Goal: Task Accomplishment & Management: Manage account settings

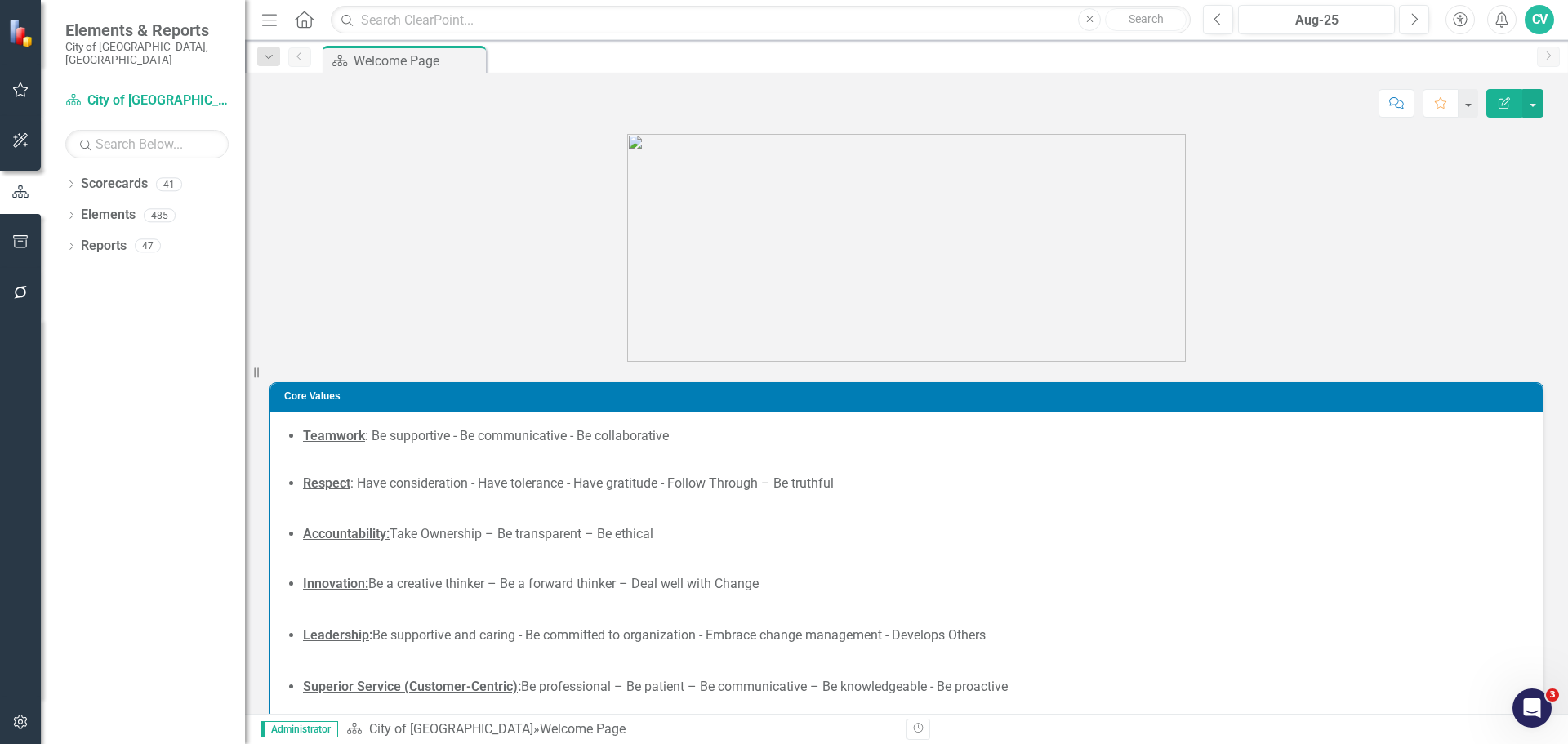
click at [29, 733] on button "button" at bounding box center [21, 723] width 36 height 35
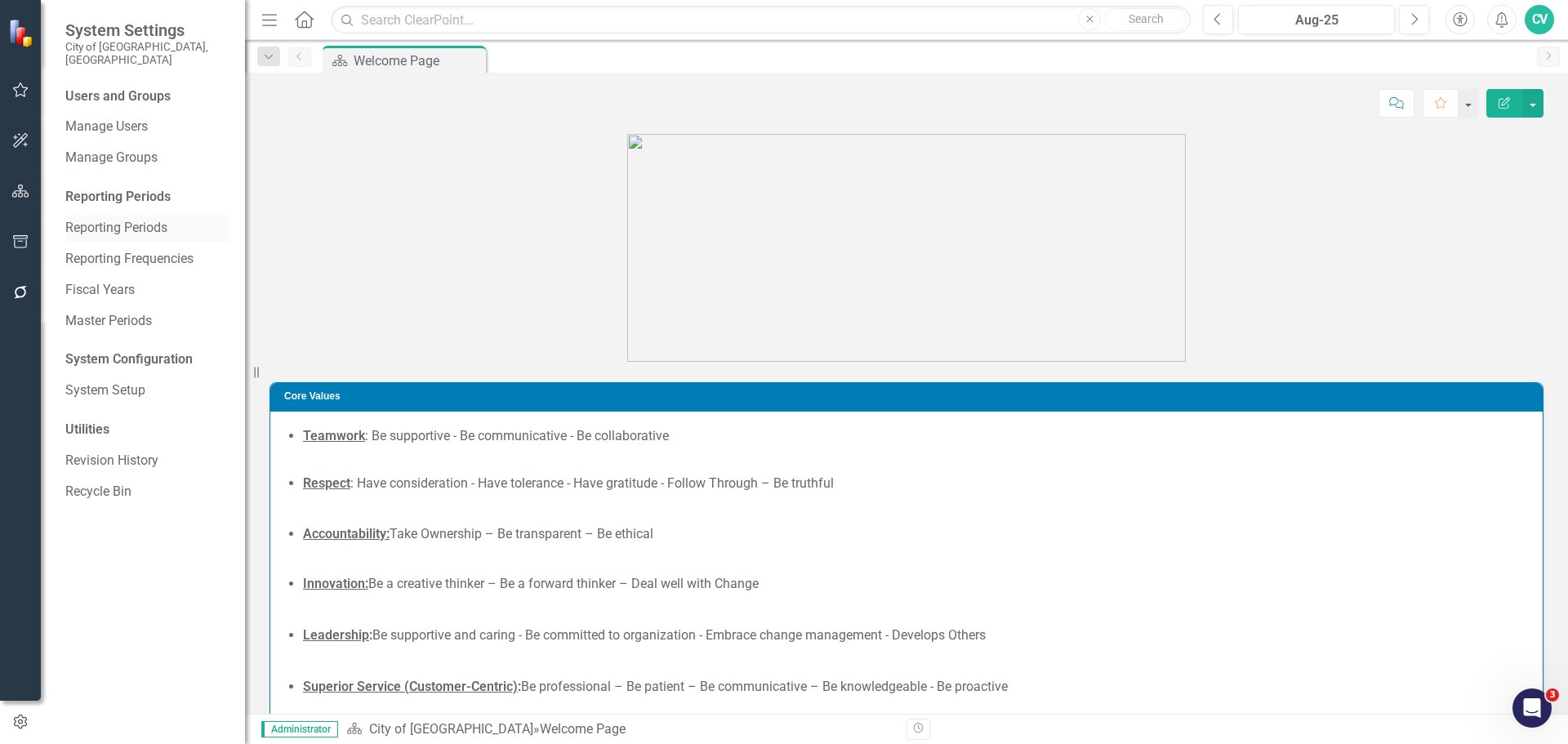
click at [131, 219] on link "Reporting Periods" at bounding box center [147, 228] width 163 height 19
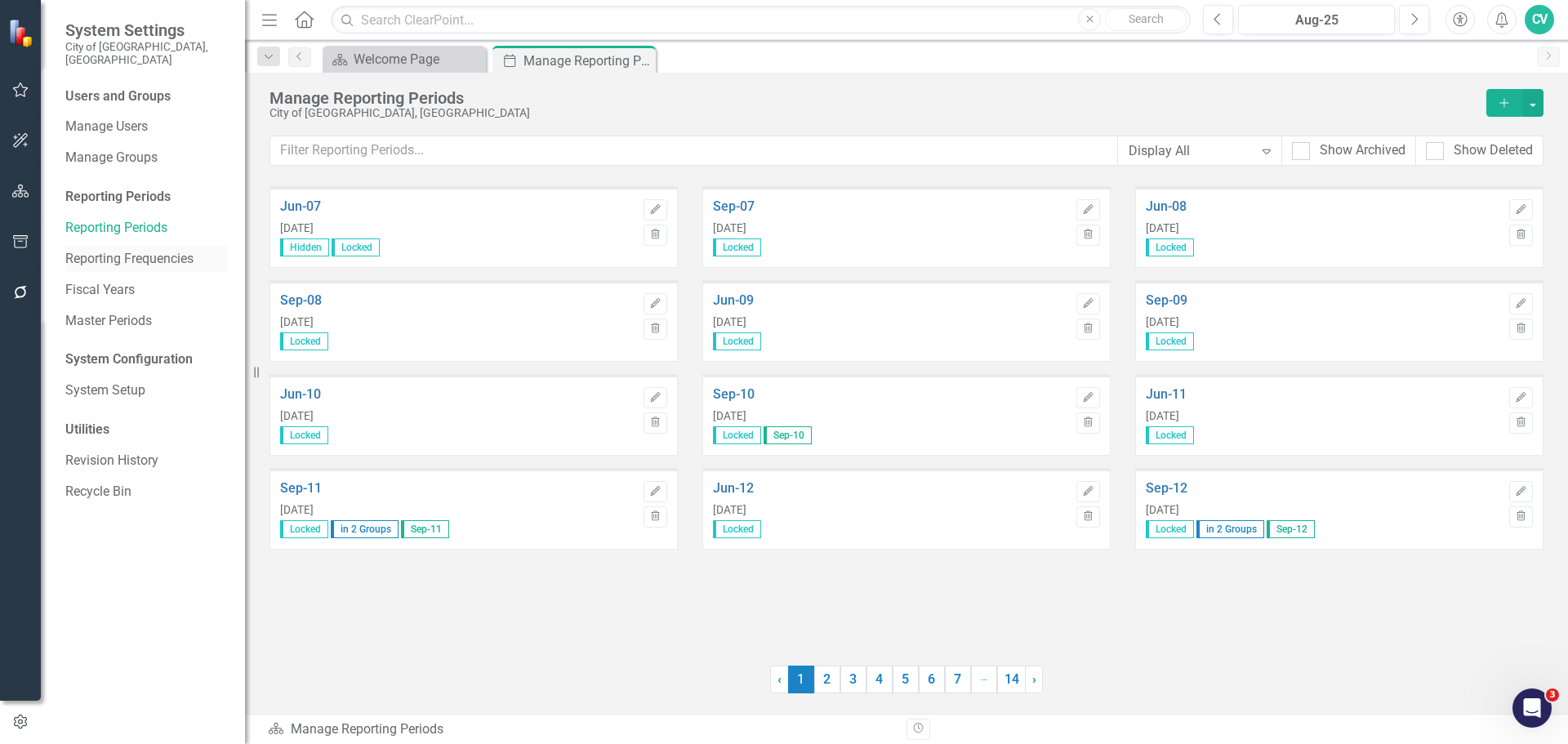
click at [125, 250] on link "Reporting Frequencies" at bounding box center [147, 260] width 163 height 19
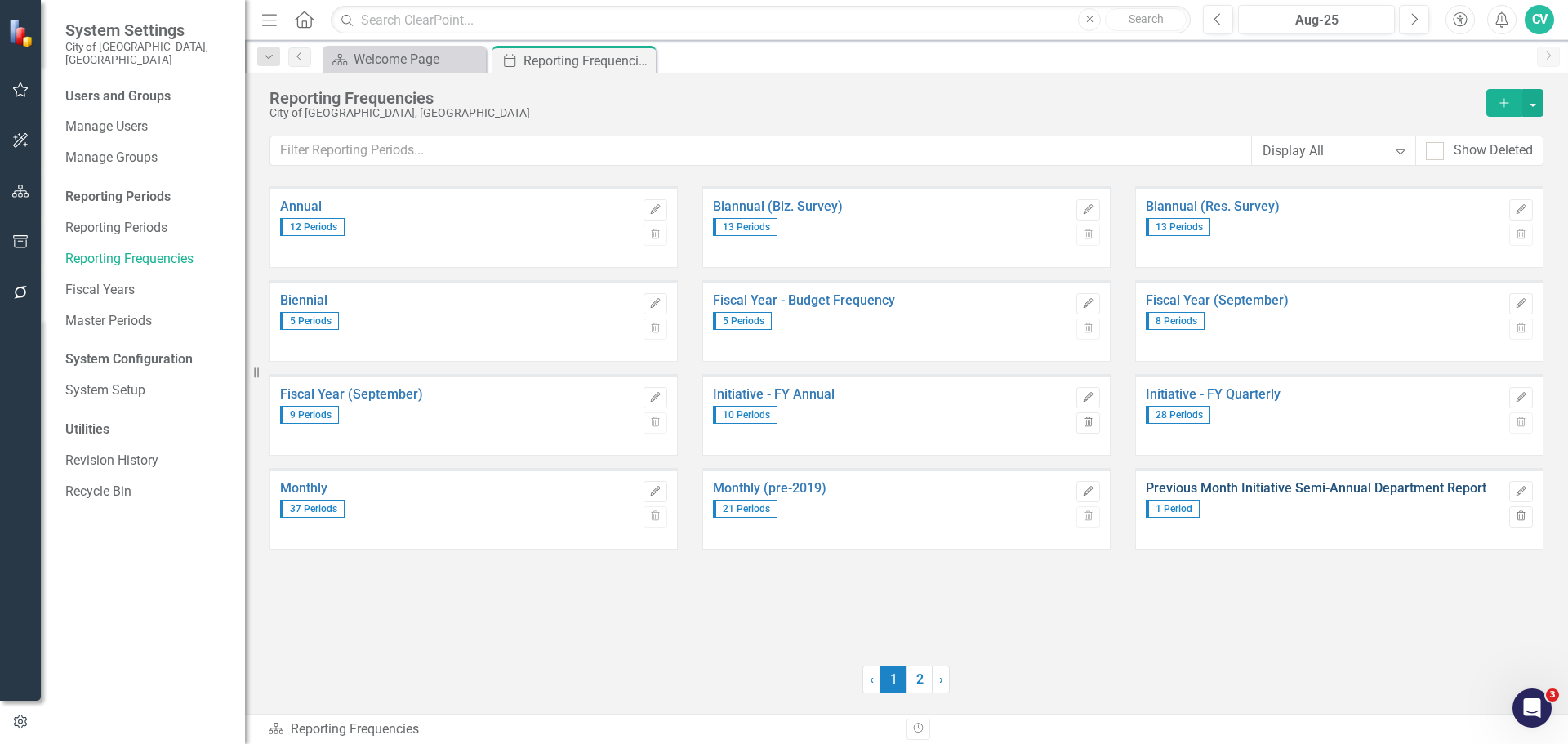
click at [1362, 492] on link "Previous Month Initiative Semi-Annual Department Report" at bounding box center [1323, 488] width 355 height 15
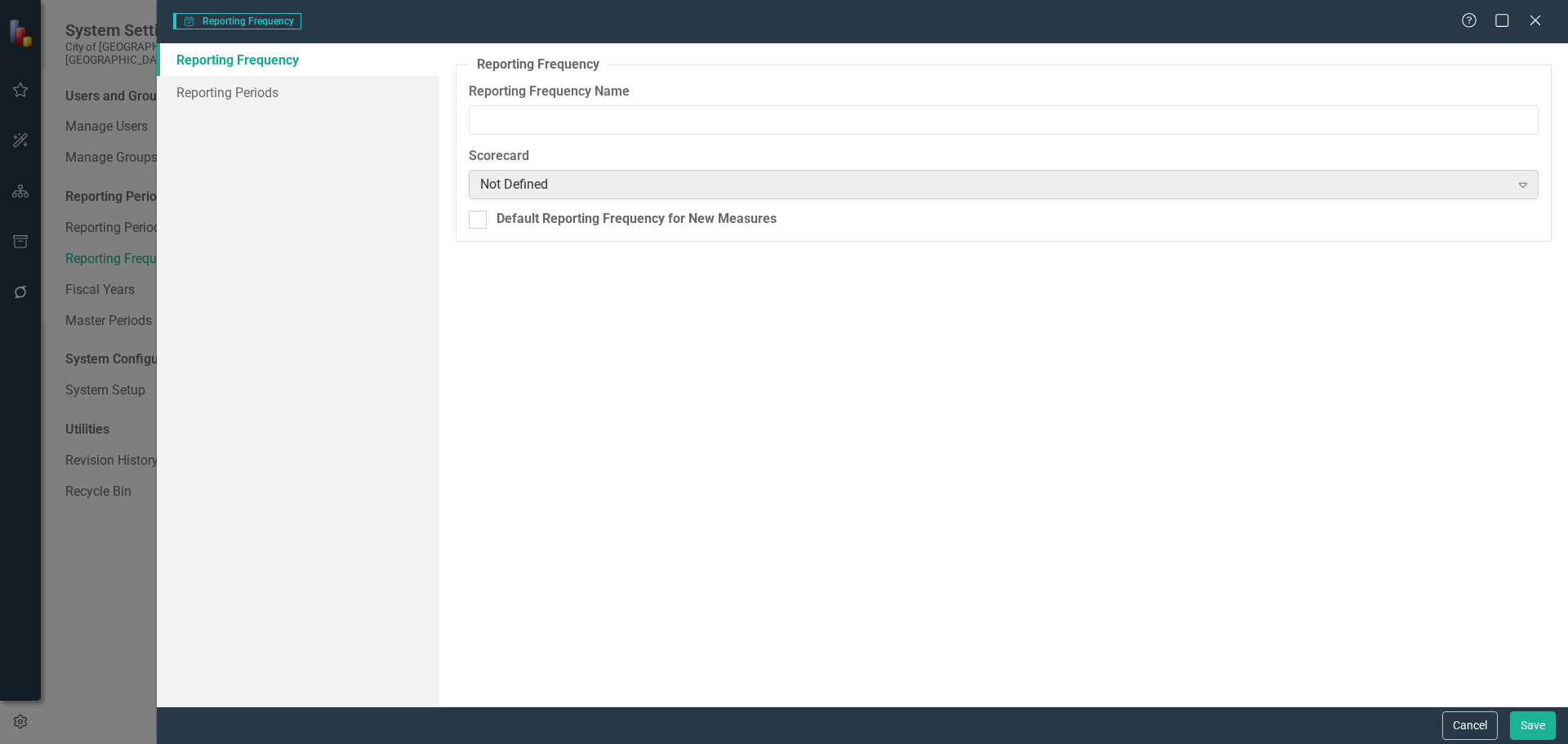
type input "Previous Month Initiative Semi-Annual Department Report"
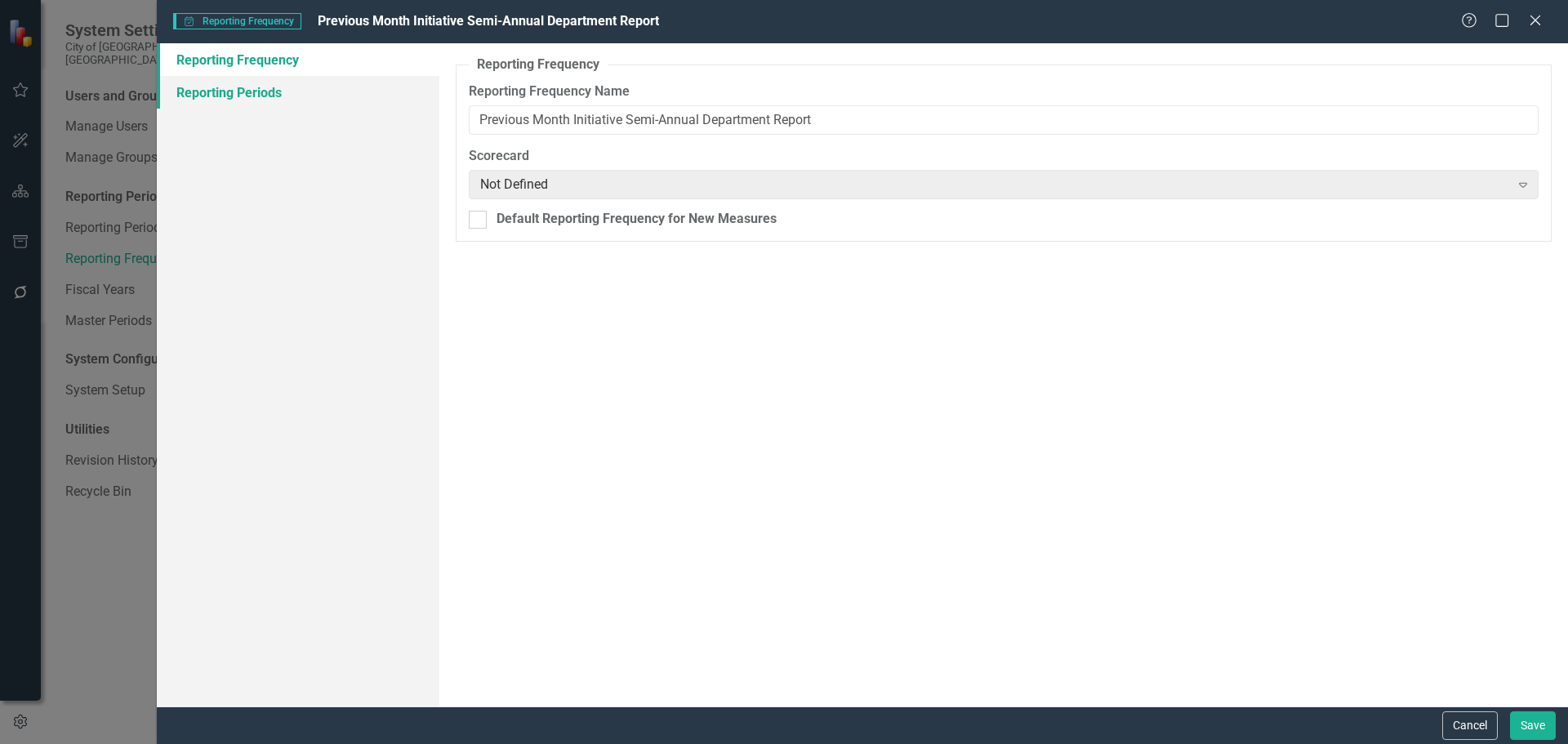
click at [328, 92] on link "Reporting Periods" at bounding box center [298, 93] width 283 height 33
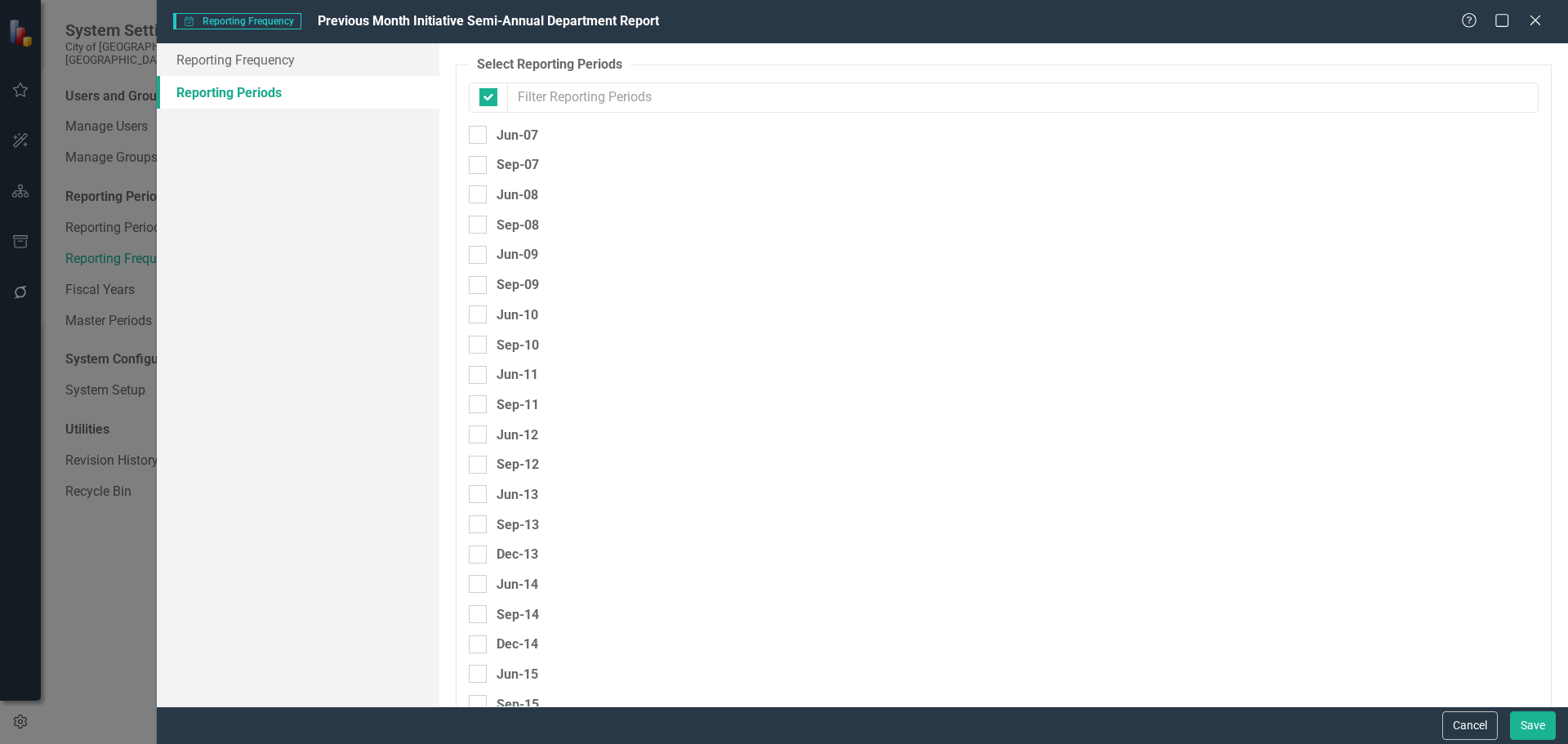
checkbox input "false"
type input "25"
click at [1539, 24] on icon "Close" at bounding box center [1535, 20] width 21 height 16
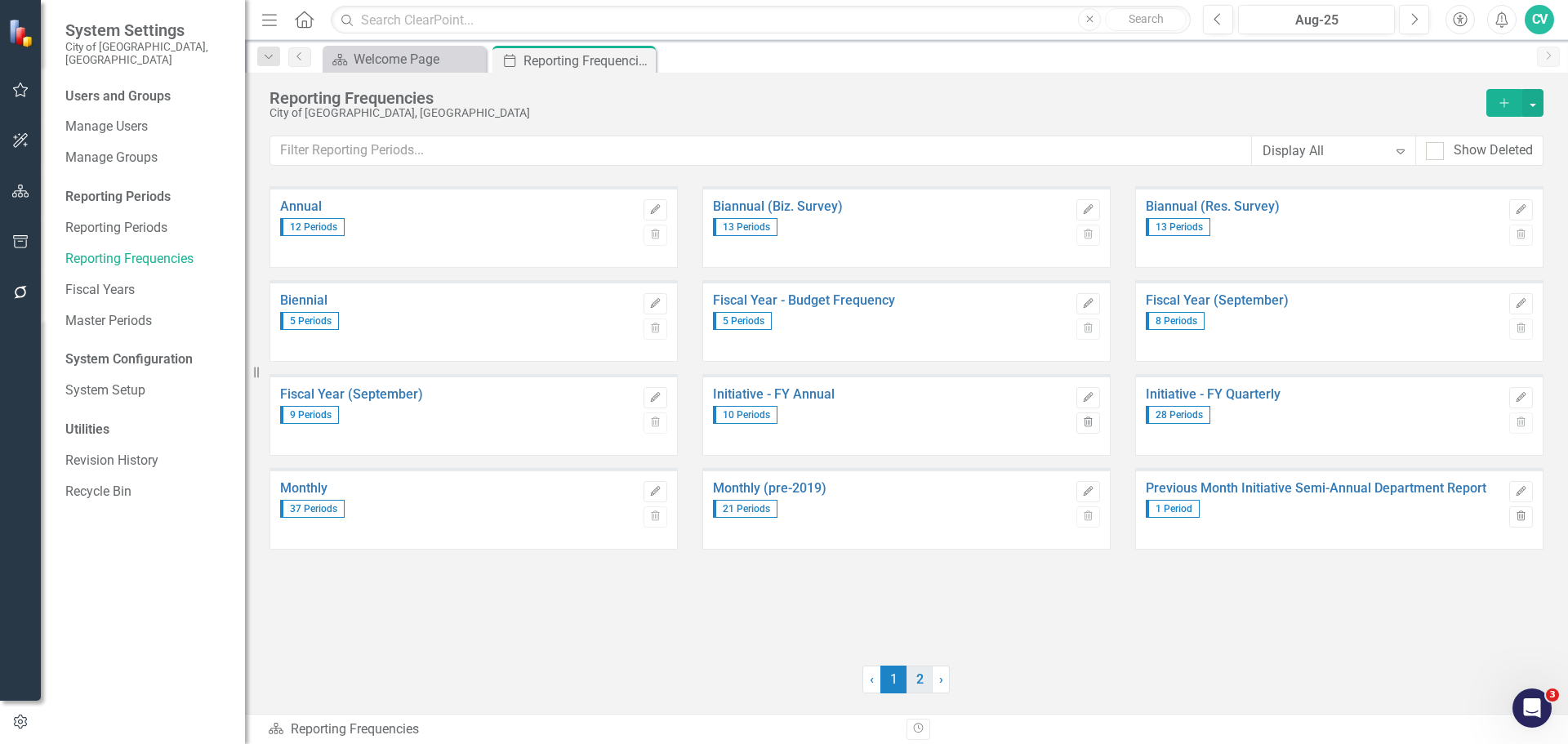
click at [912, 685] on link "2" at bounding box center [919, 679] width 26 height 28
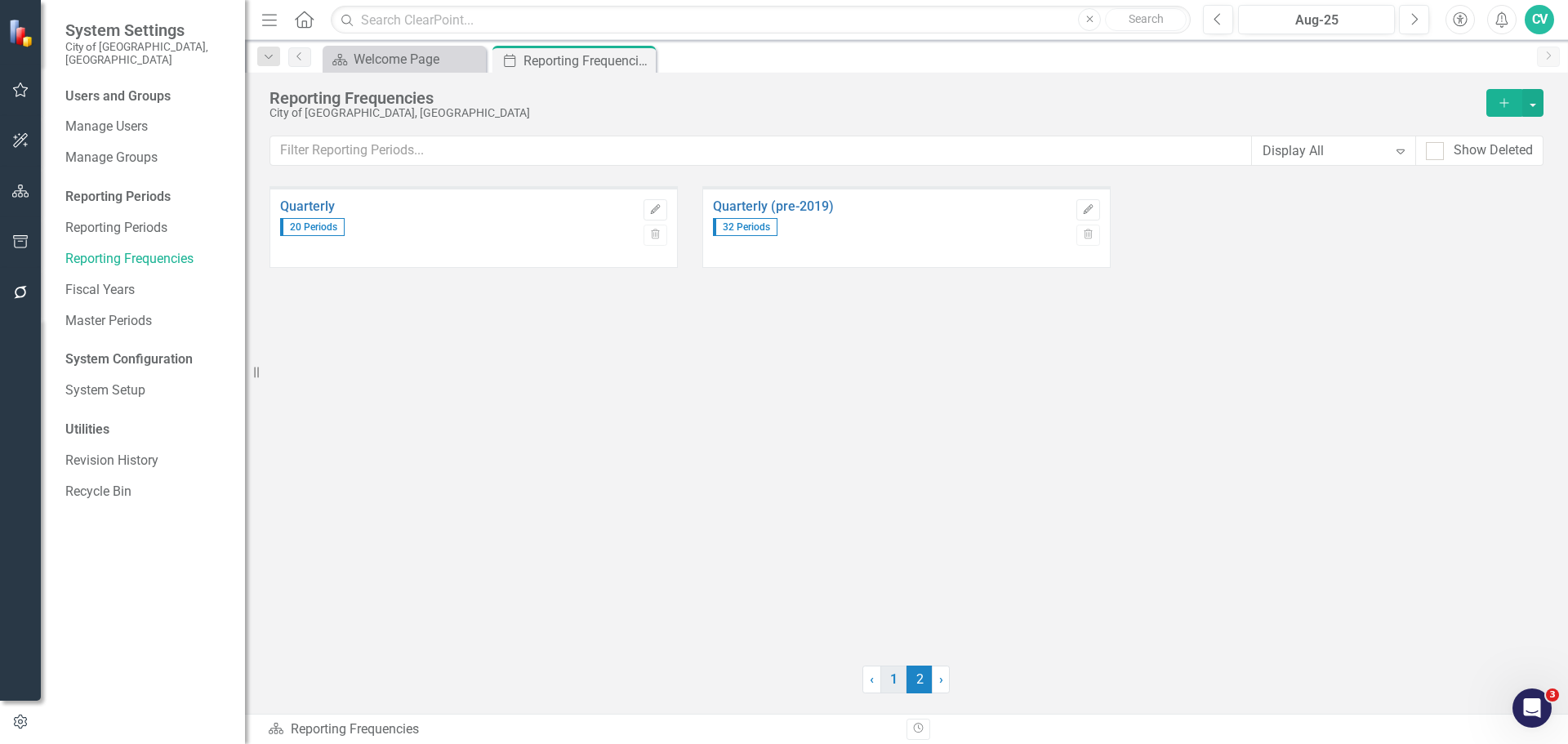
click at [893, 682] on link "1" at bounding box center [893, 679] width 26 height 28
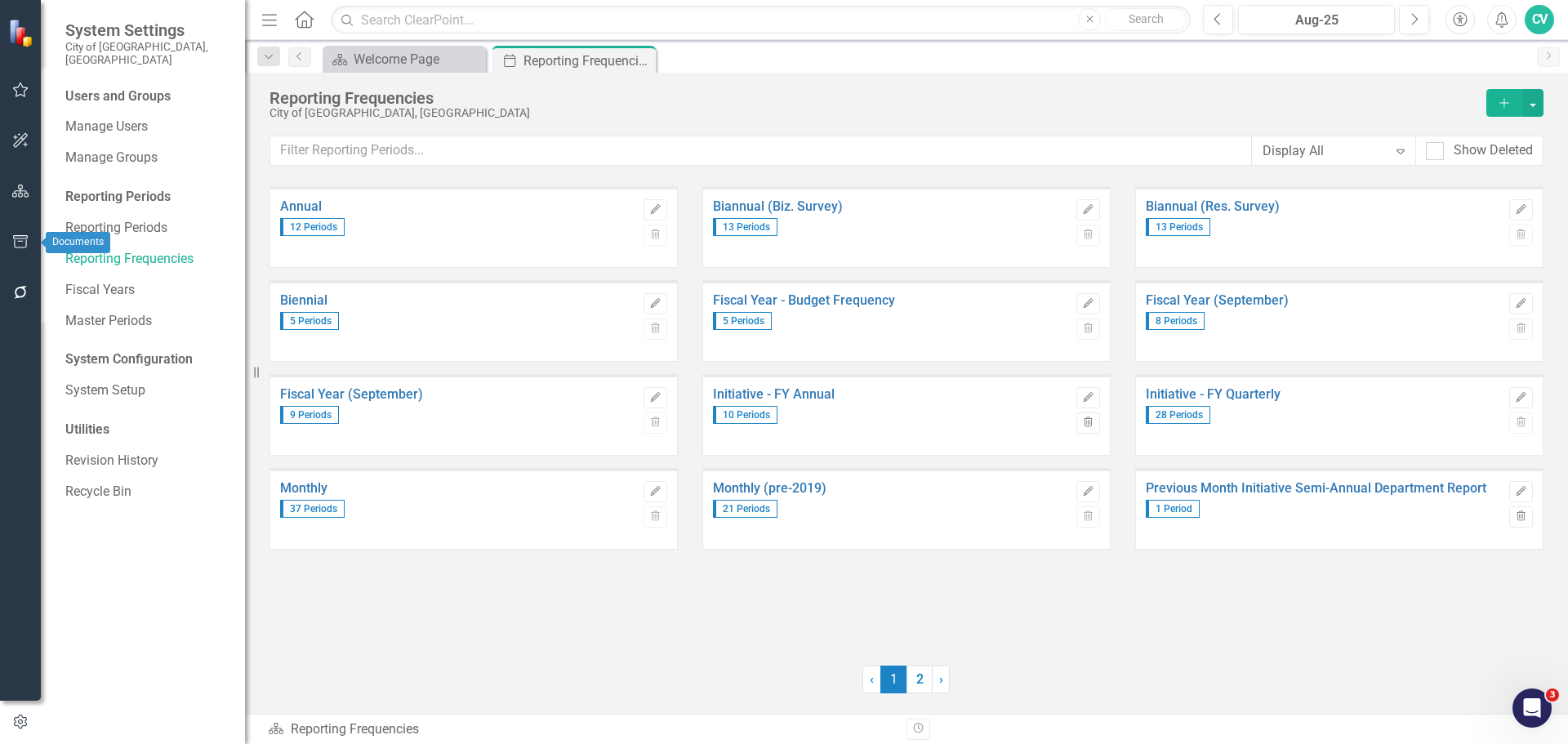
click at [27, 235] on icon "button" at bounding box center [21, 241] width 17 height 13
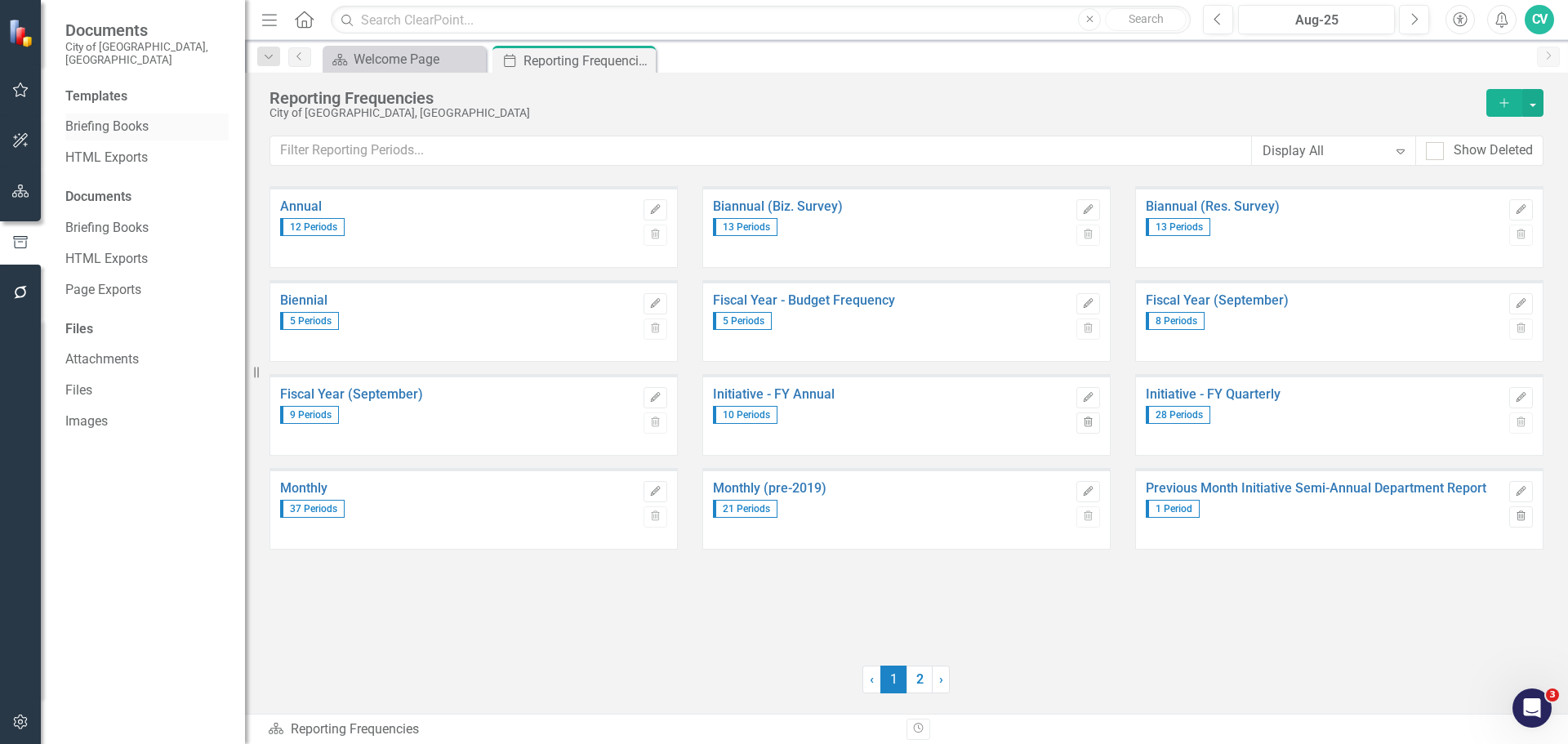
click at [110, 118] on link "Briefing Books" at bounding box center [147, 127] width 163 height 19
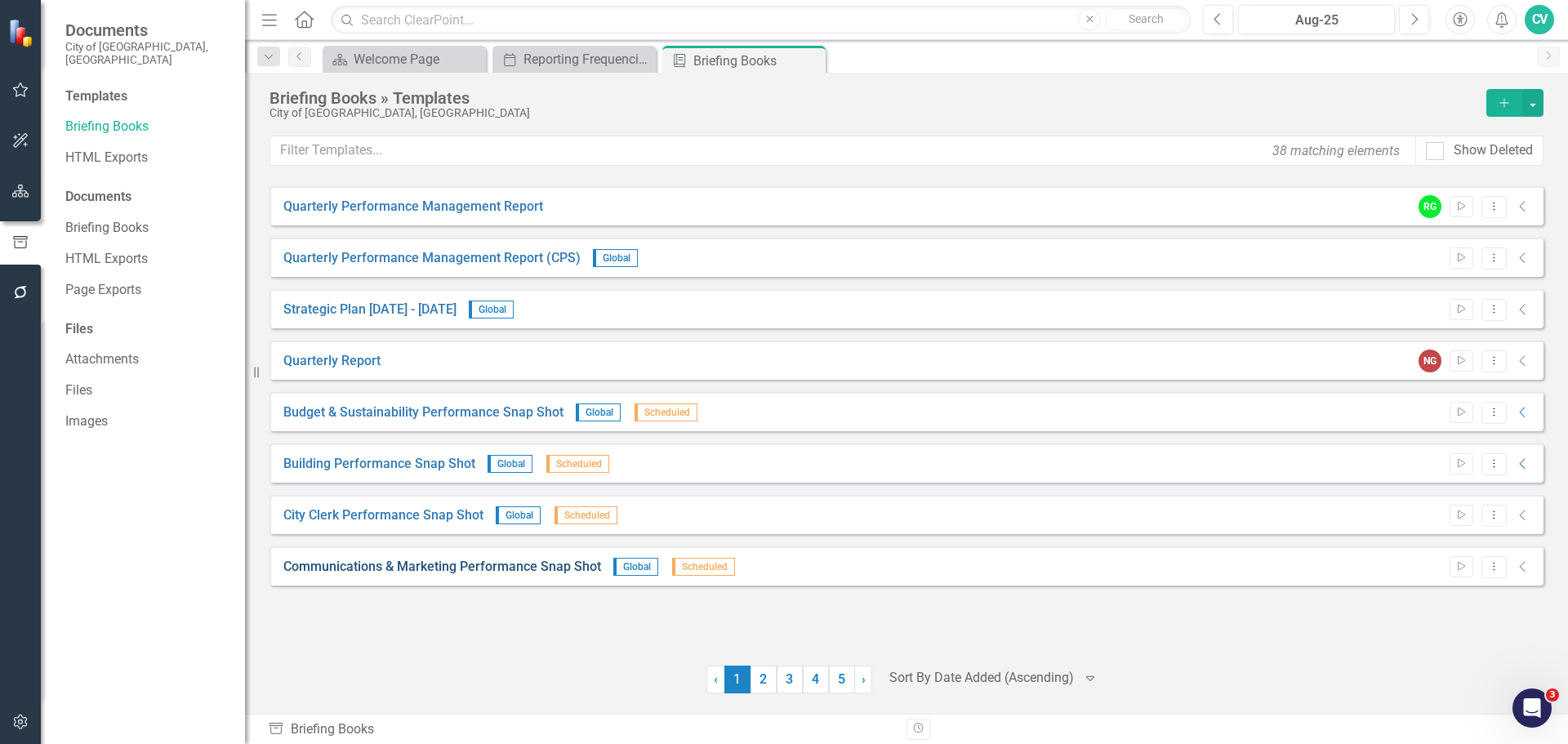
click at [502, 562] on link "Communications & Marketing Performance Snap Shot" at bounding box center [442, 568] width 317 height 19
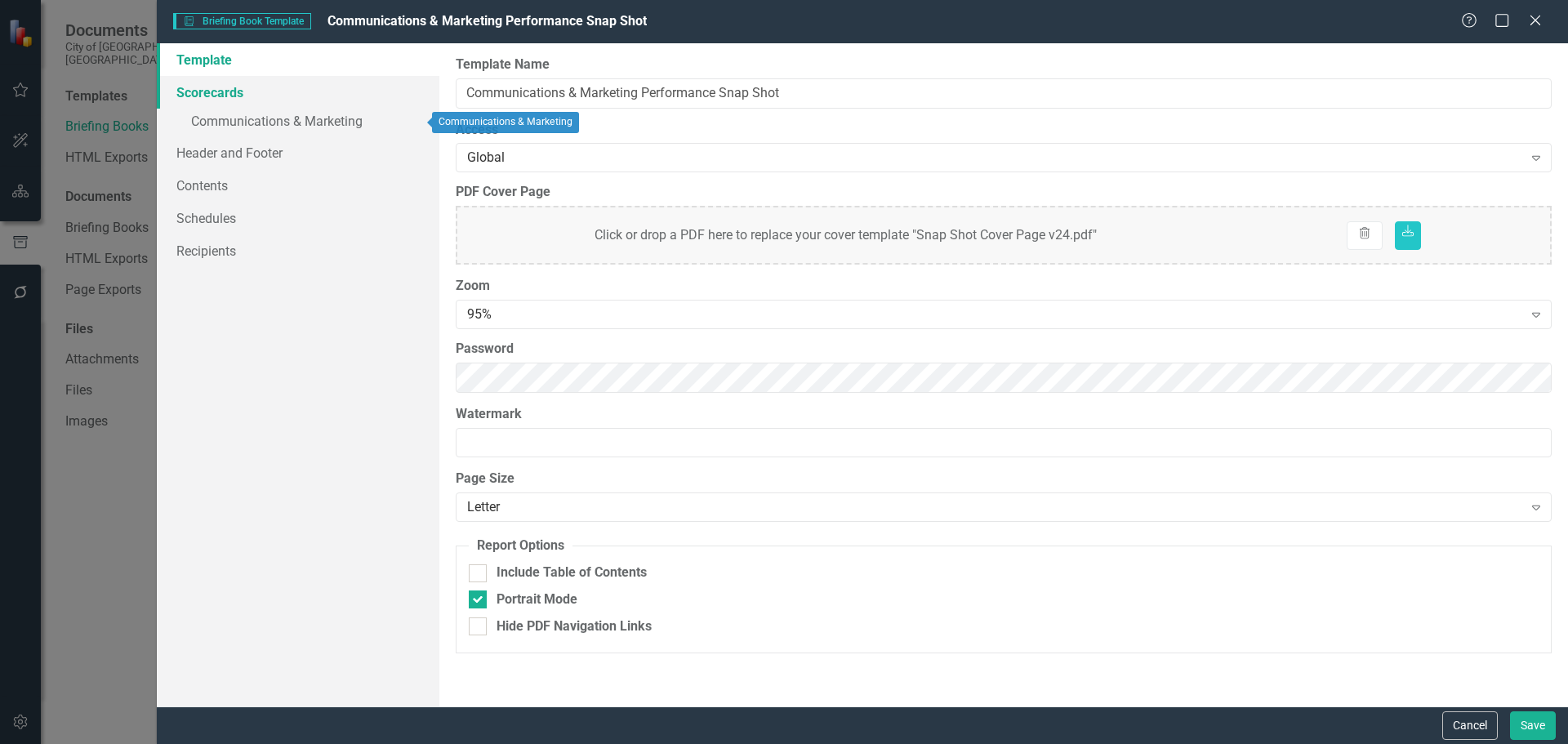
click at [259, 85] on link "Scorecards" at bounding box center [298, 93] width 283 height 33
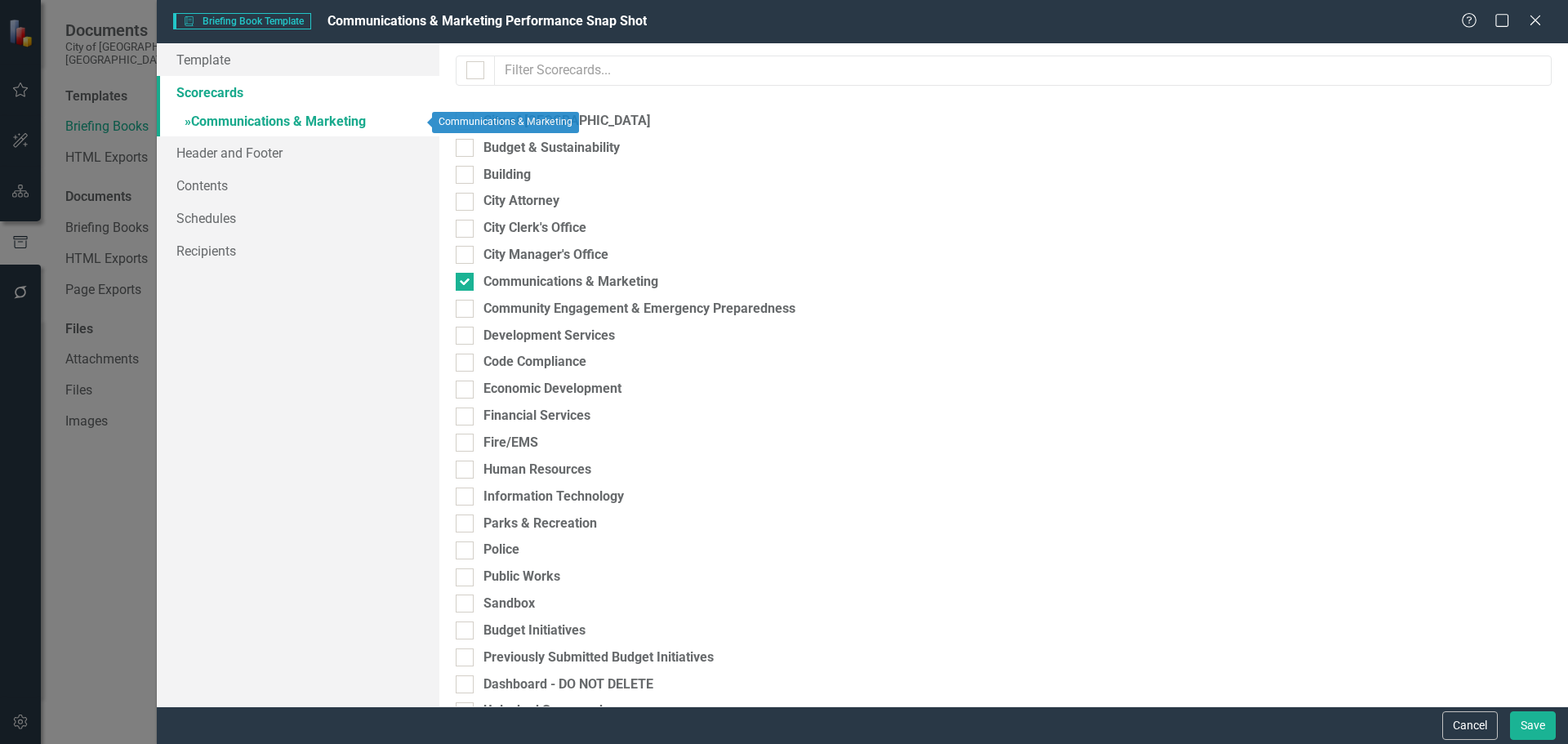
click at [285, 122] on link "» Communications & Marketing" at bounding box center [298, 123] width 283 height 29
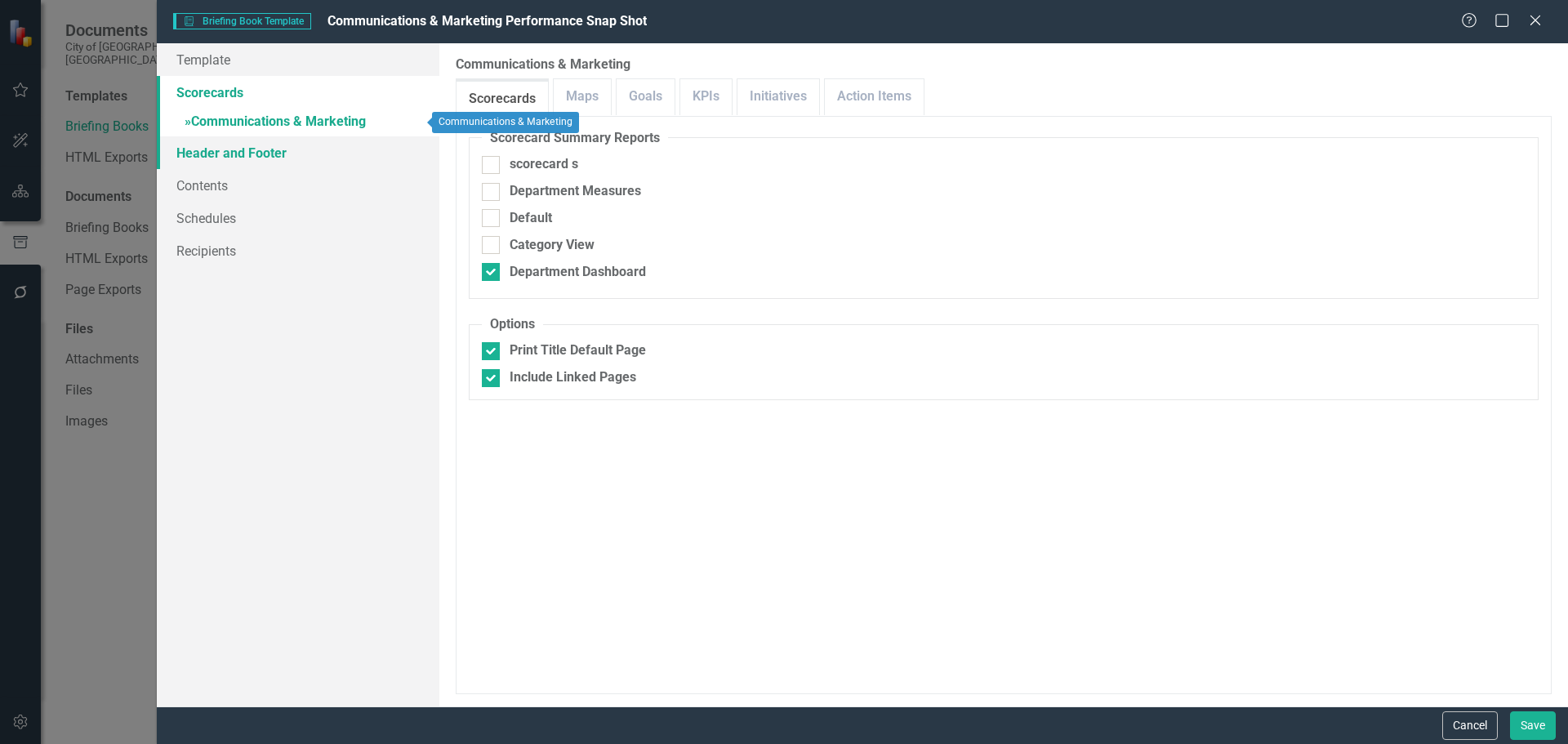
click at [270, 157] on link "Header and Footer" at bounding box center [298, 153] width 283 height 33
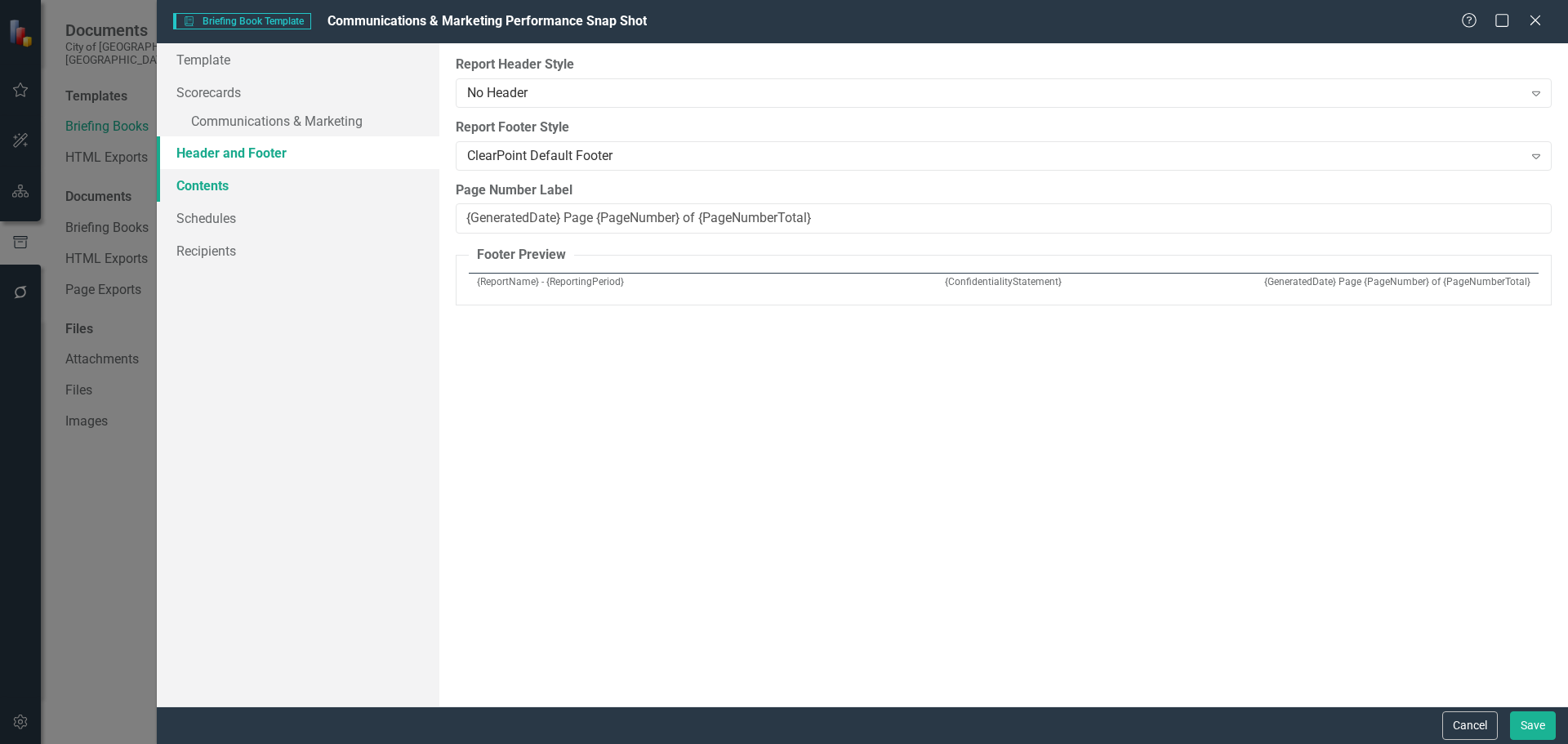
click at [219, 190] on link "Contents" at bounding box center [298, 185] width 283 height 33
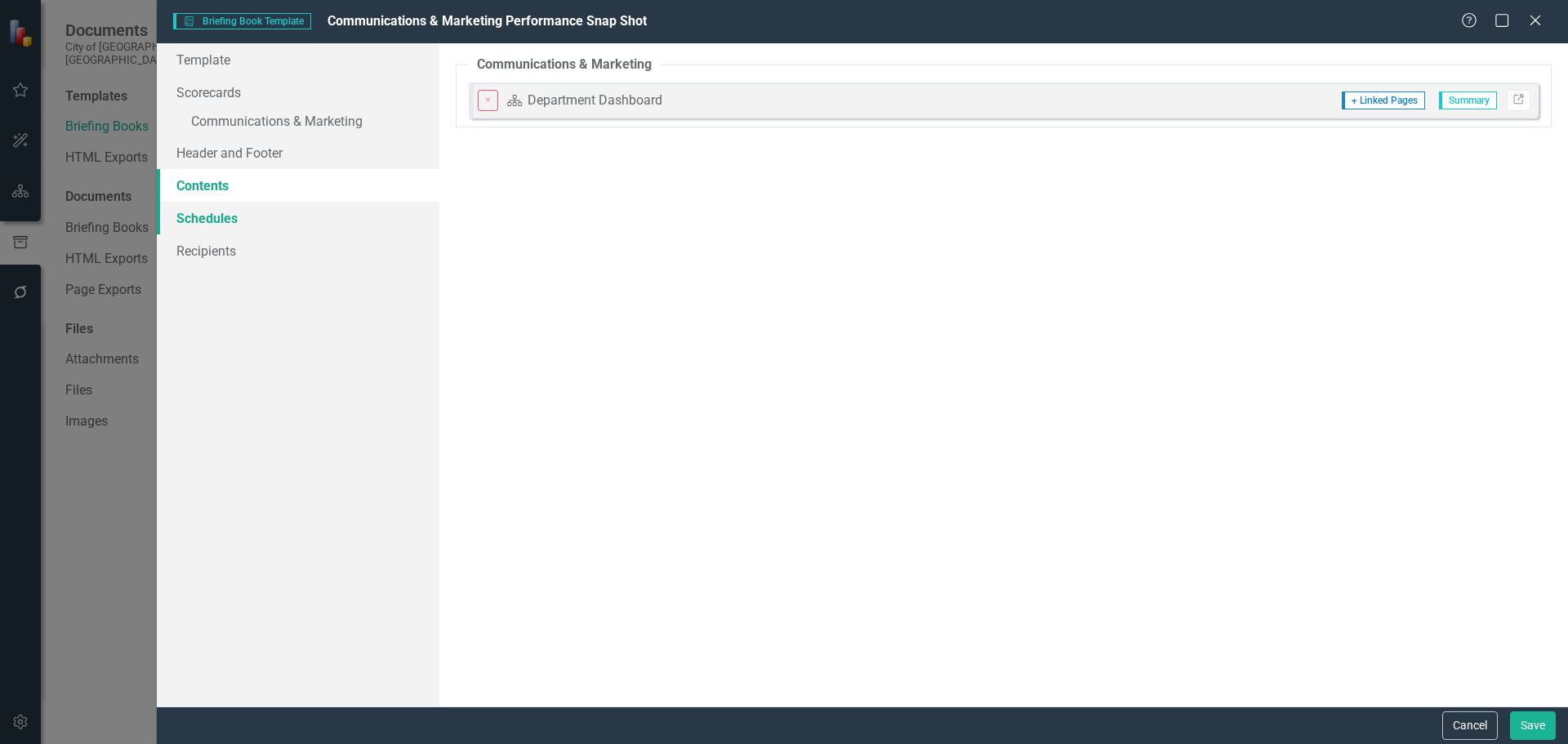
click at [227, 217] on link "Schedules" at bounding box center [298, 218] width 283 height 33
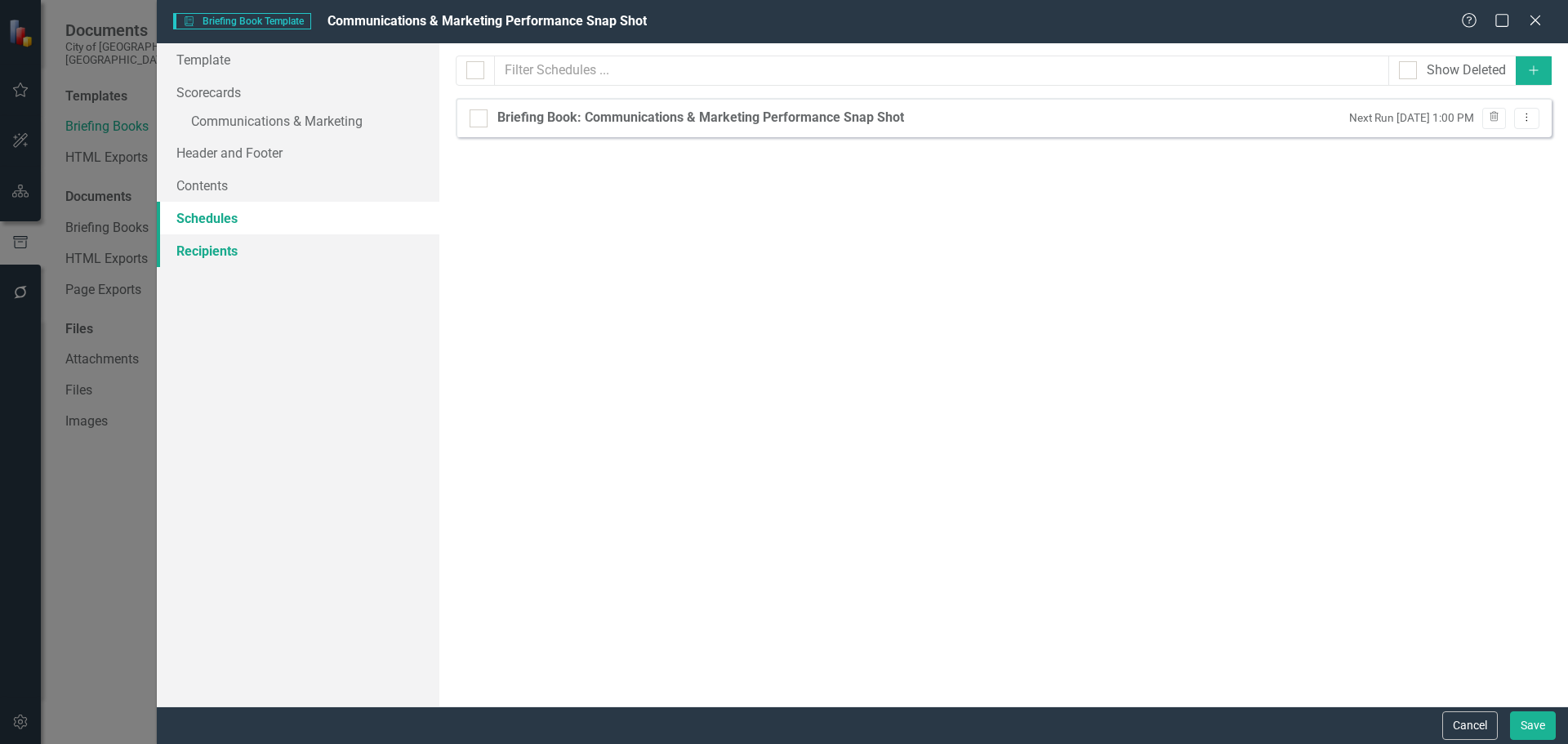
click at [227, 256] on link "Recipients" at bounding box center [298, 251] width 283 height 33
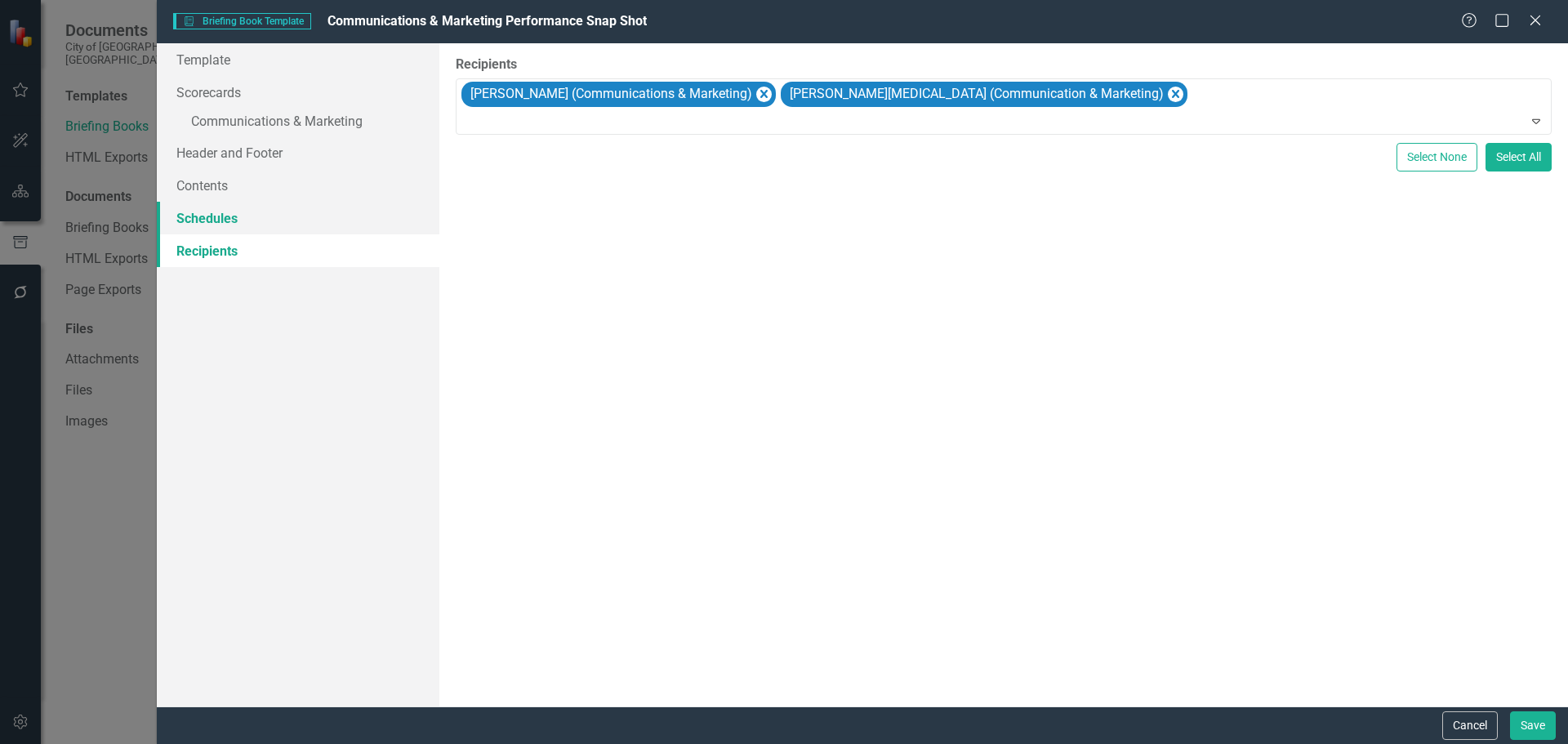
click at [236, 218] on link "Schedules" at bounding box center [298, 218] width 283 height 33
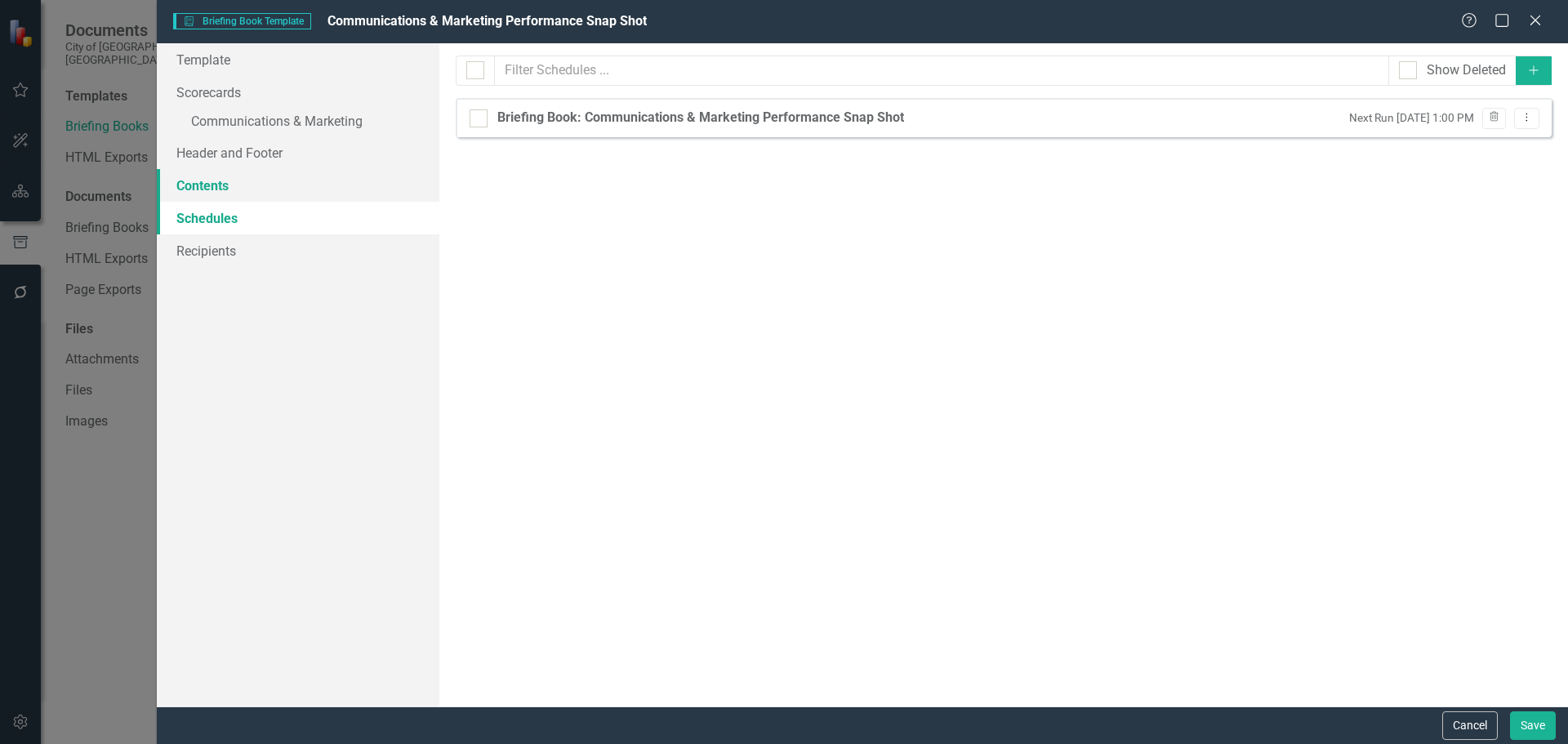
click at [239, 194] on link "Contents" at bounding box center [298, 185] width 283 height 33
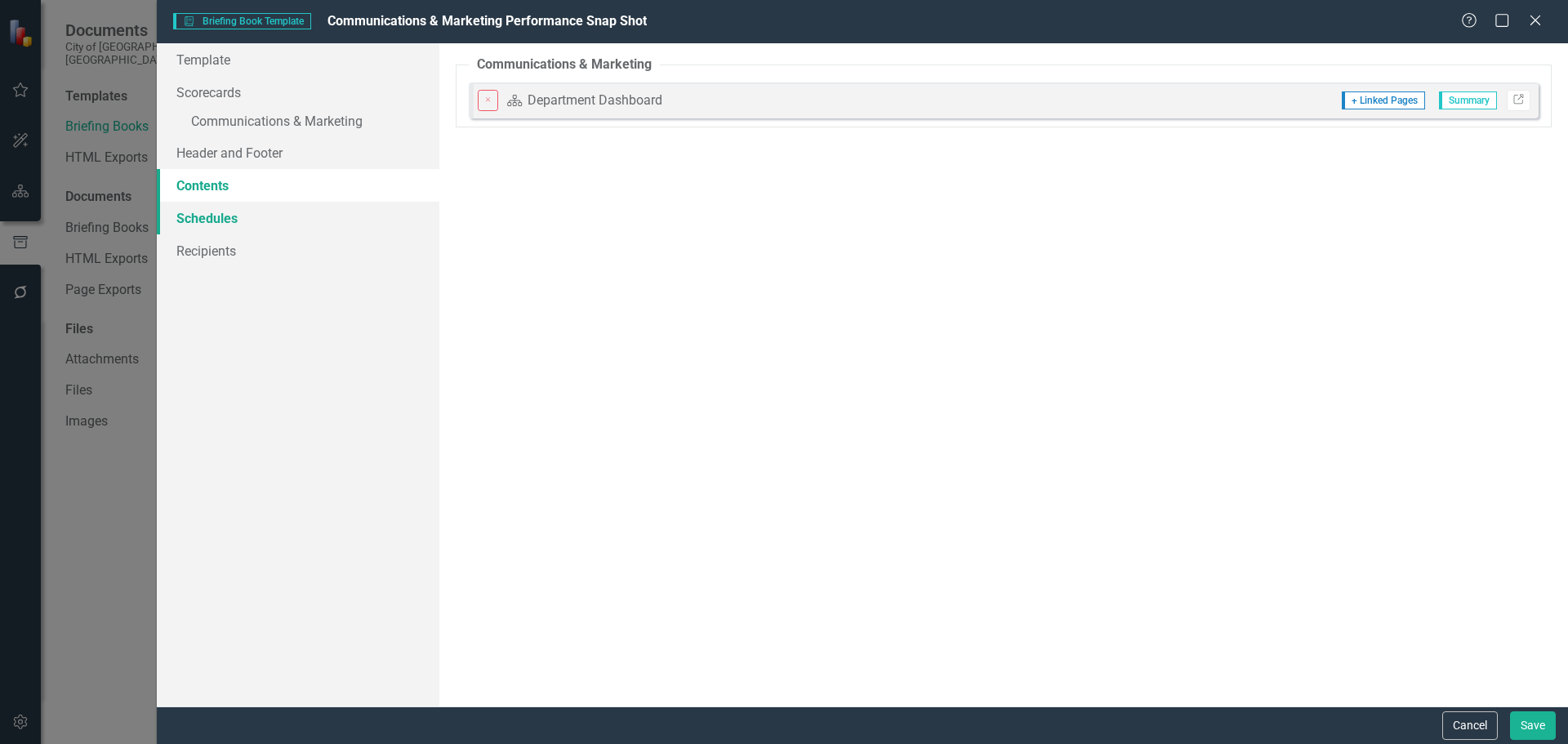
click at [232, 226] on link "Schedules" at bounding box center [298, 218] width 283 height 33
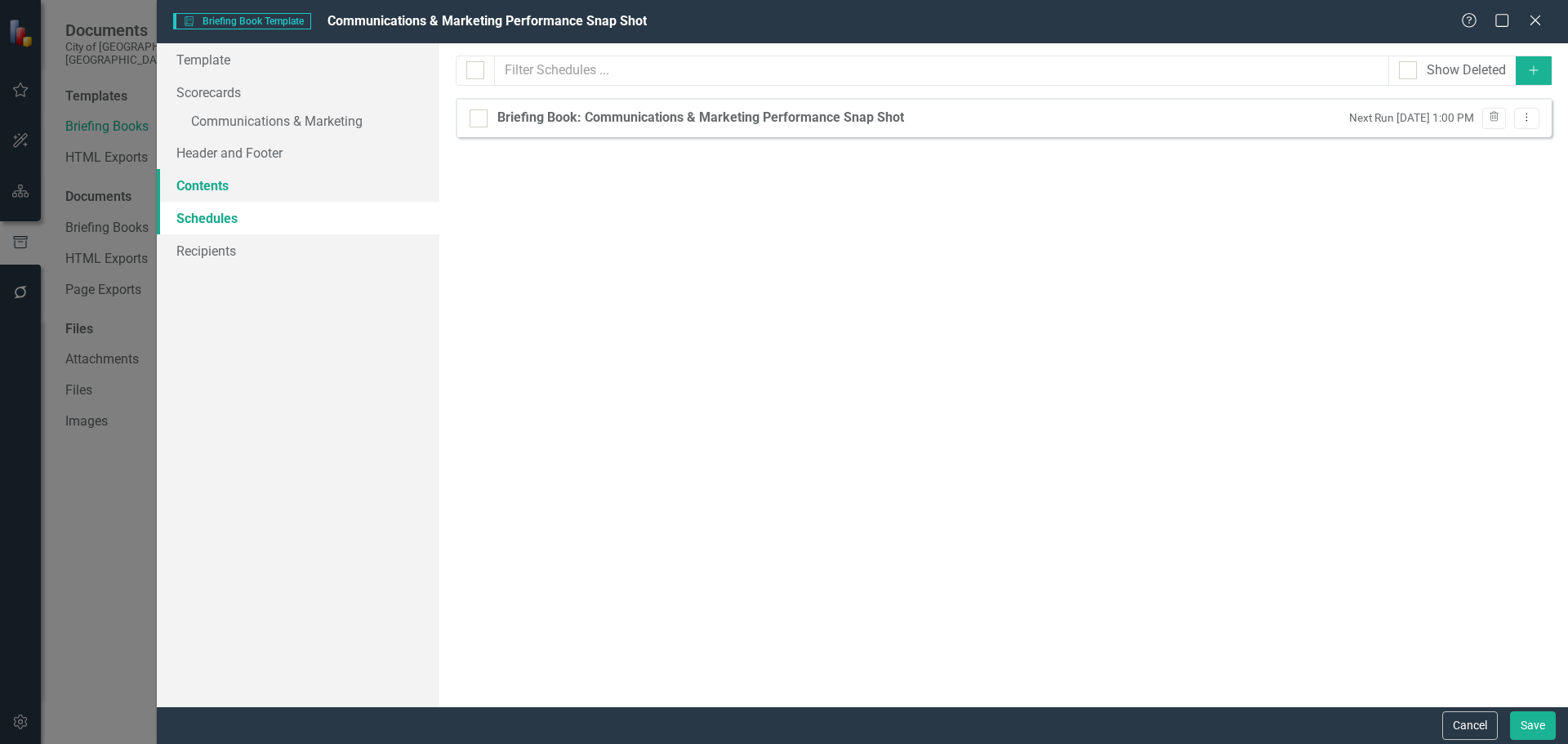
click at [234, 189] on link "Contents" at bounding box center [298, 185] width 283 height 33
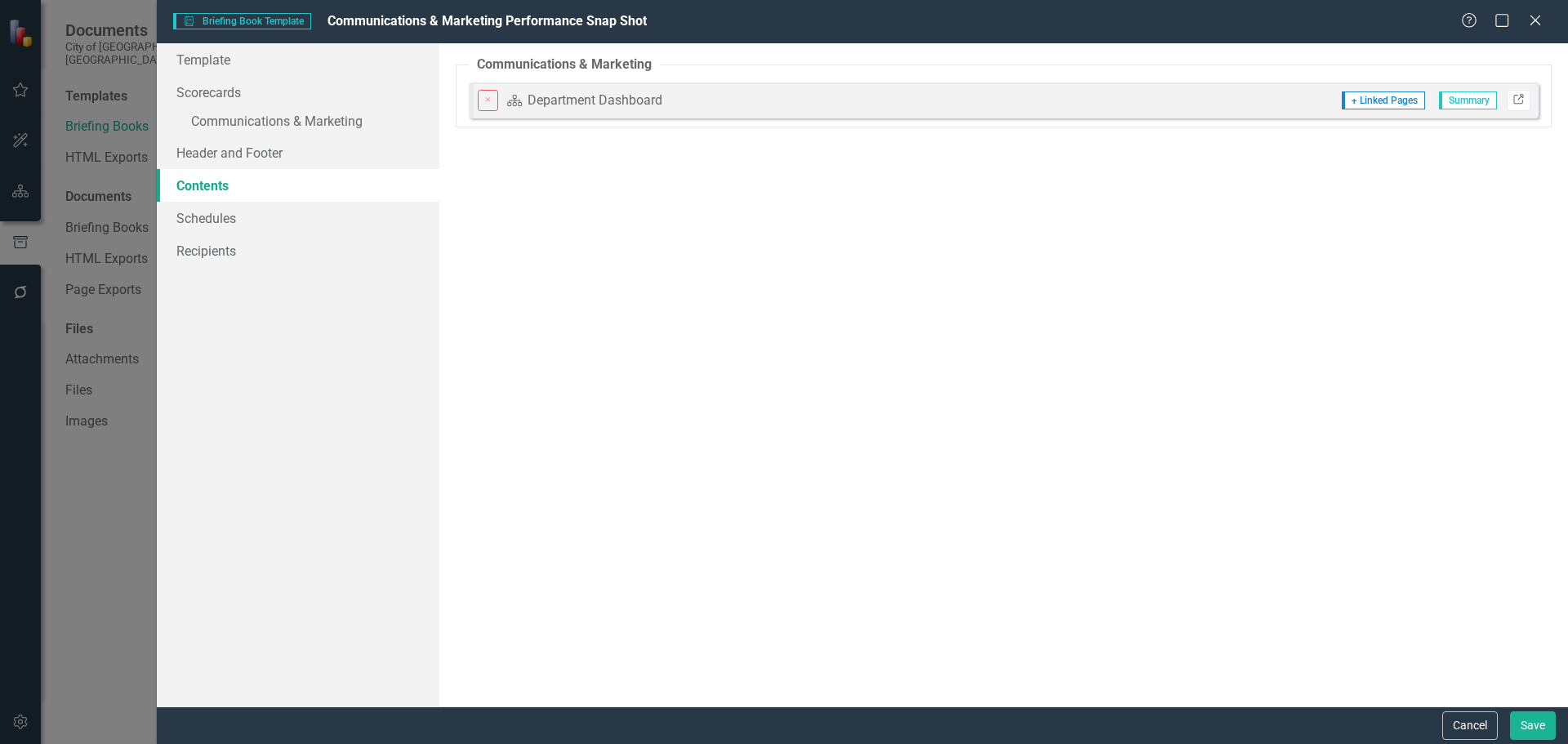
click at [1522, 101] on icon at bounding box center [1517, 99] width 10 height 10
click at [1542, 21] on icon "Close" at bounding box center [1535, 20] width 21 height 16
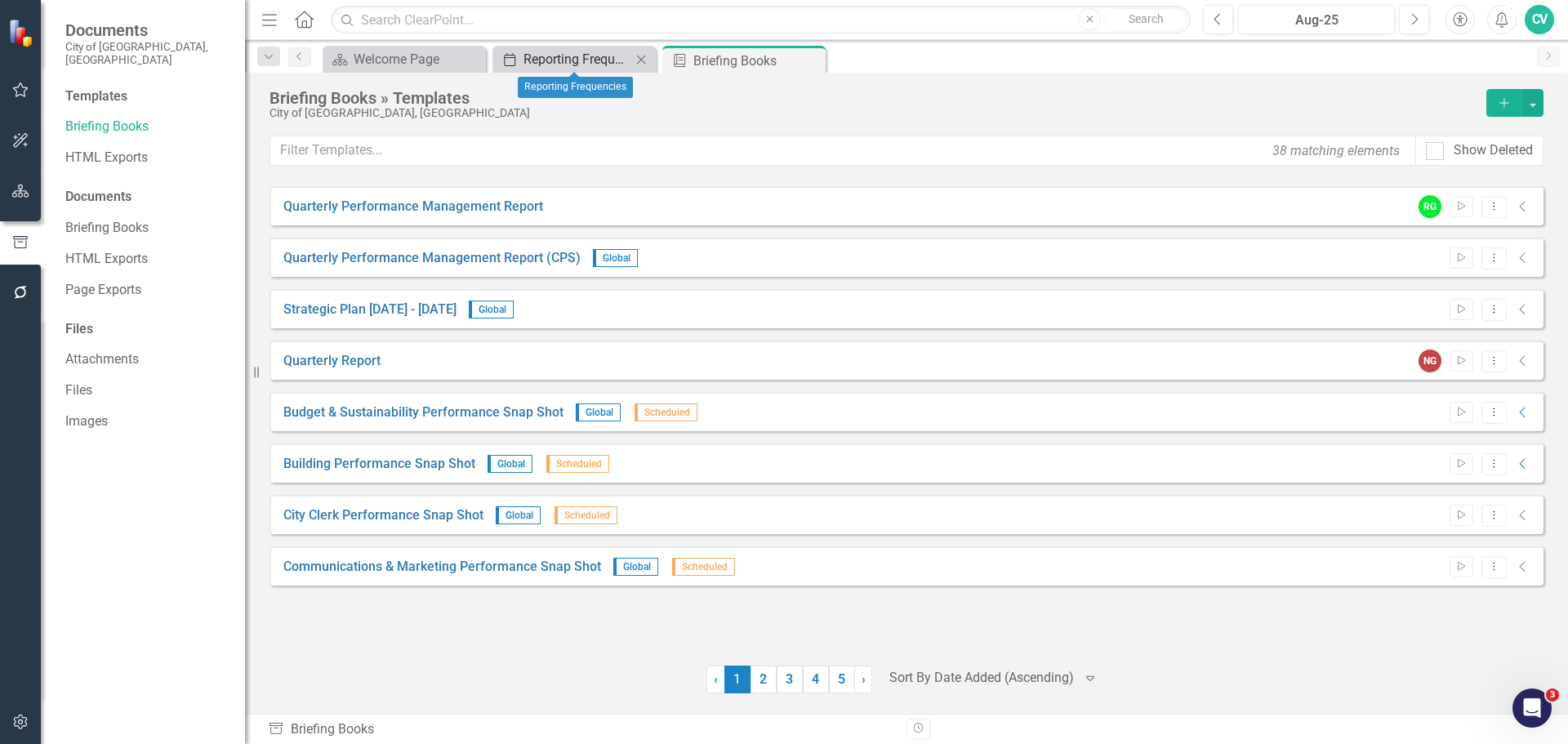
click at [566, 61] on div "Reporting Frequencies" at bounding box center [577, 60] width 108 height 21
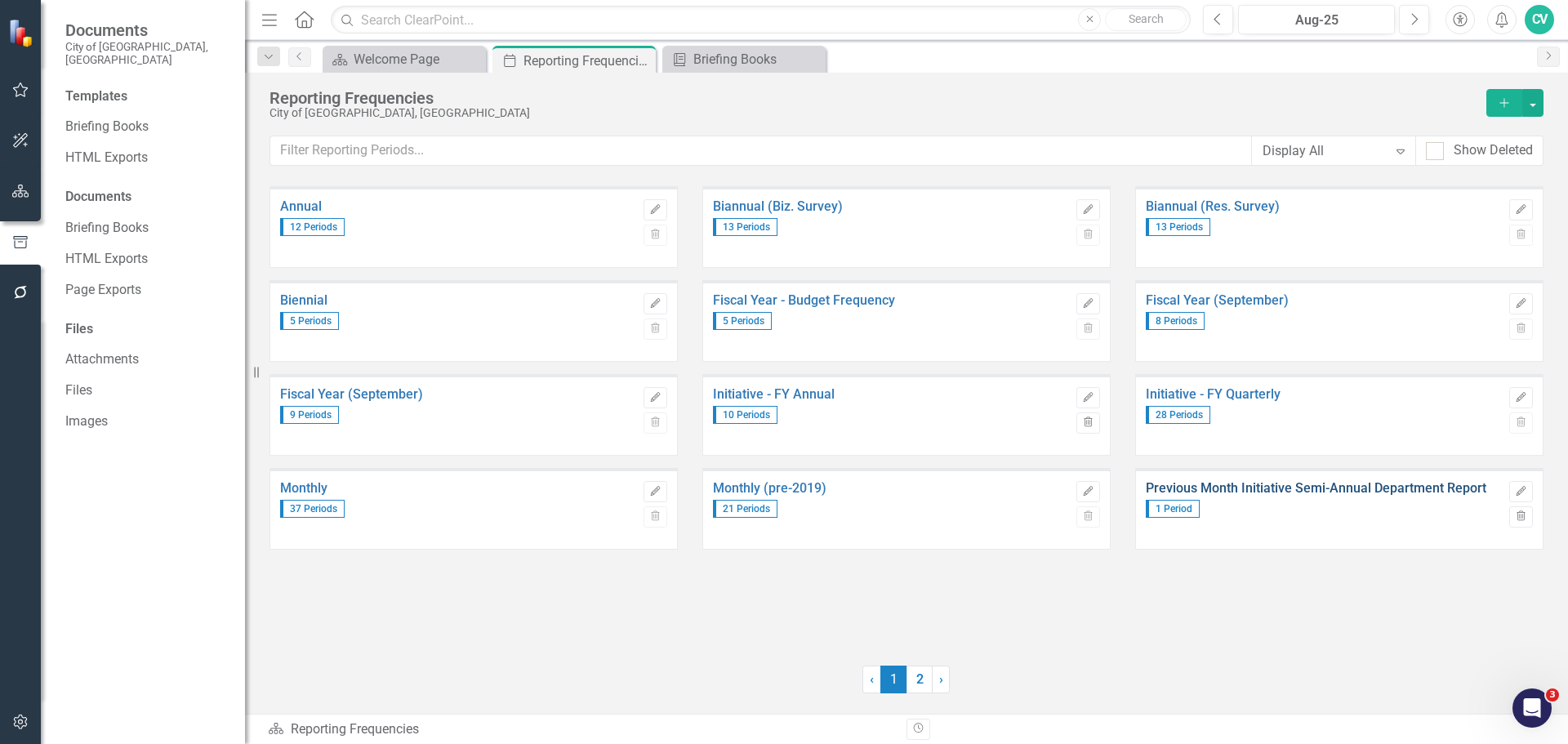
click at [1328, 493] on link "Previous Month Initiative Semi-Annual Department Report" at bounding box center [1323, 488] width 355 height 15
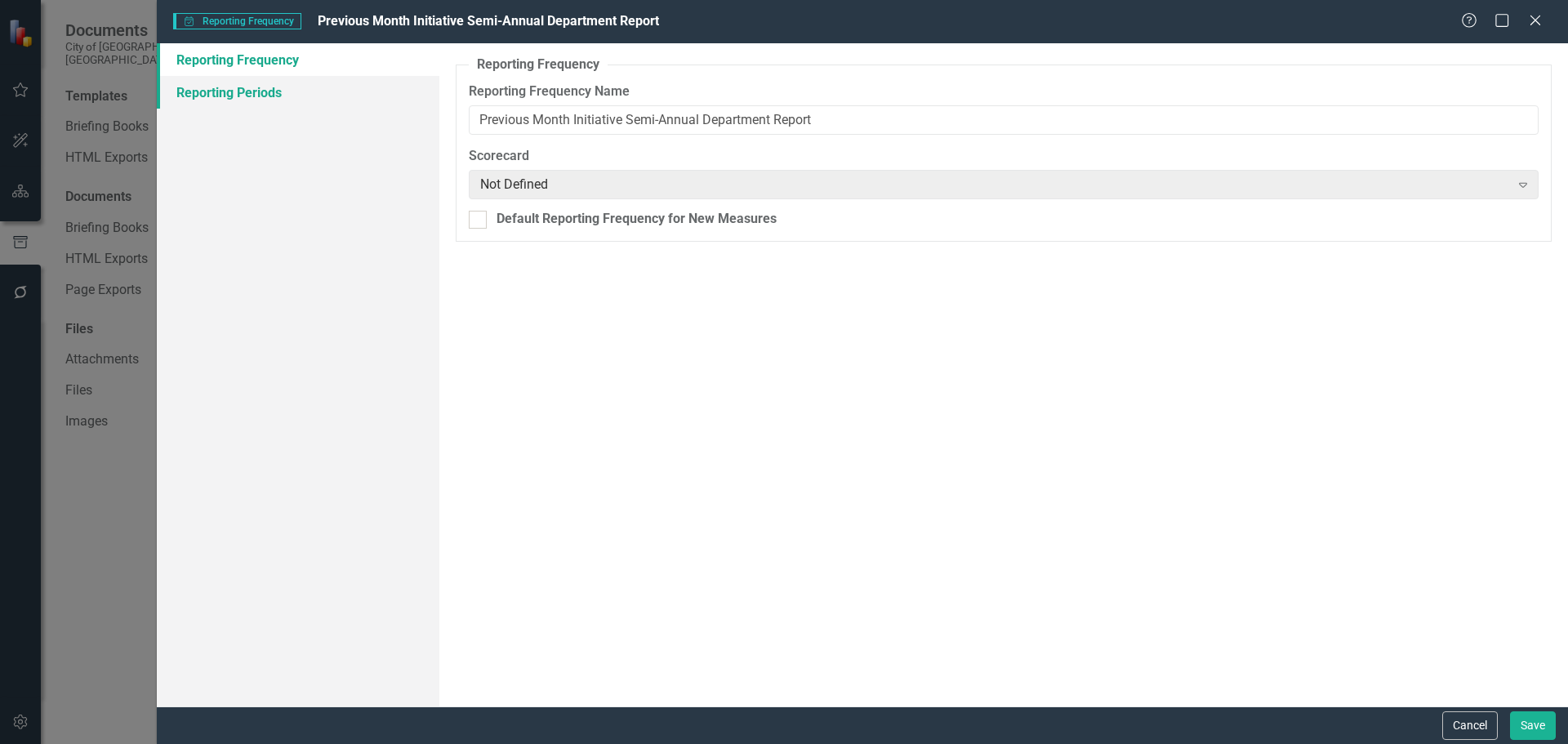
click at [298, 83] on link "Reporting Periods" at bounding box center [298, 93] width 283 height 33
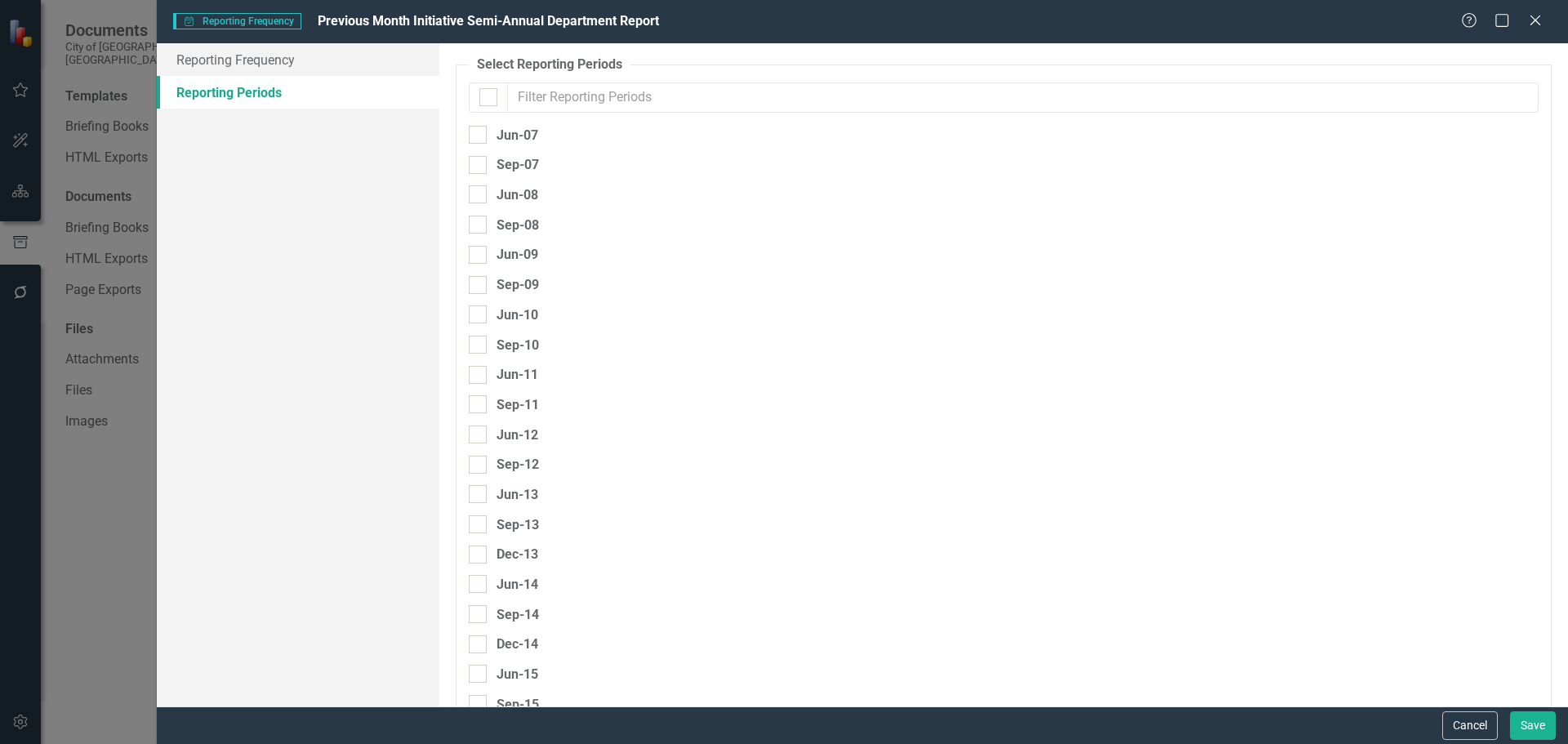
click at [655, 102] on input "text" at bounding box center [1022, 97] width 1031 height 30
type input "25"
click at [1527, 22] on icon "Close" at bounding box center [1535, 20] width 21 height 16
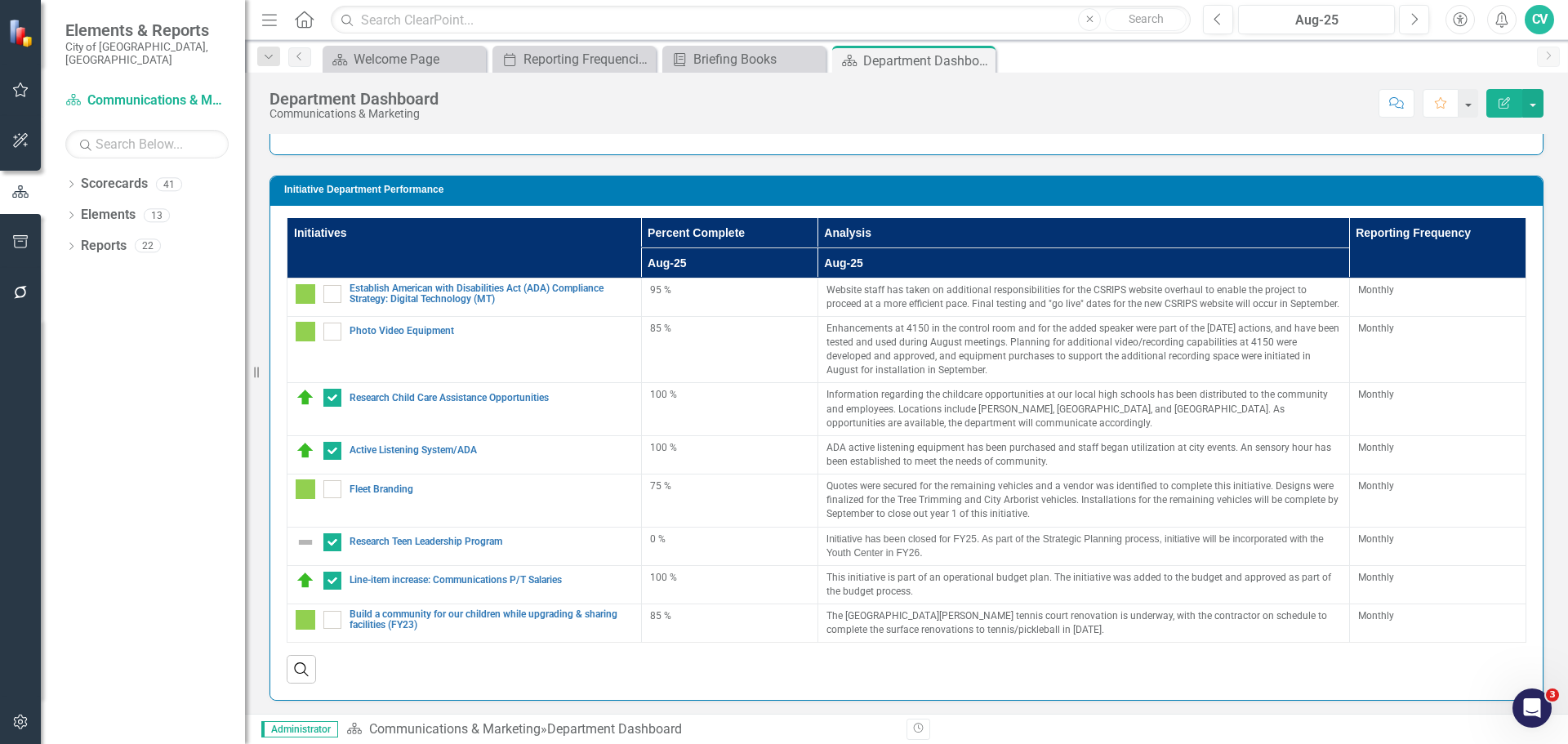
scroll to position [1307, 0]
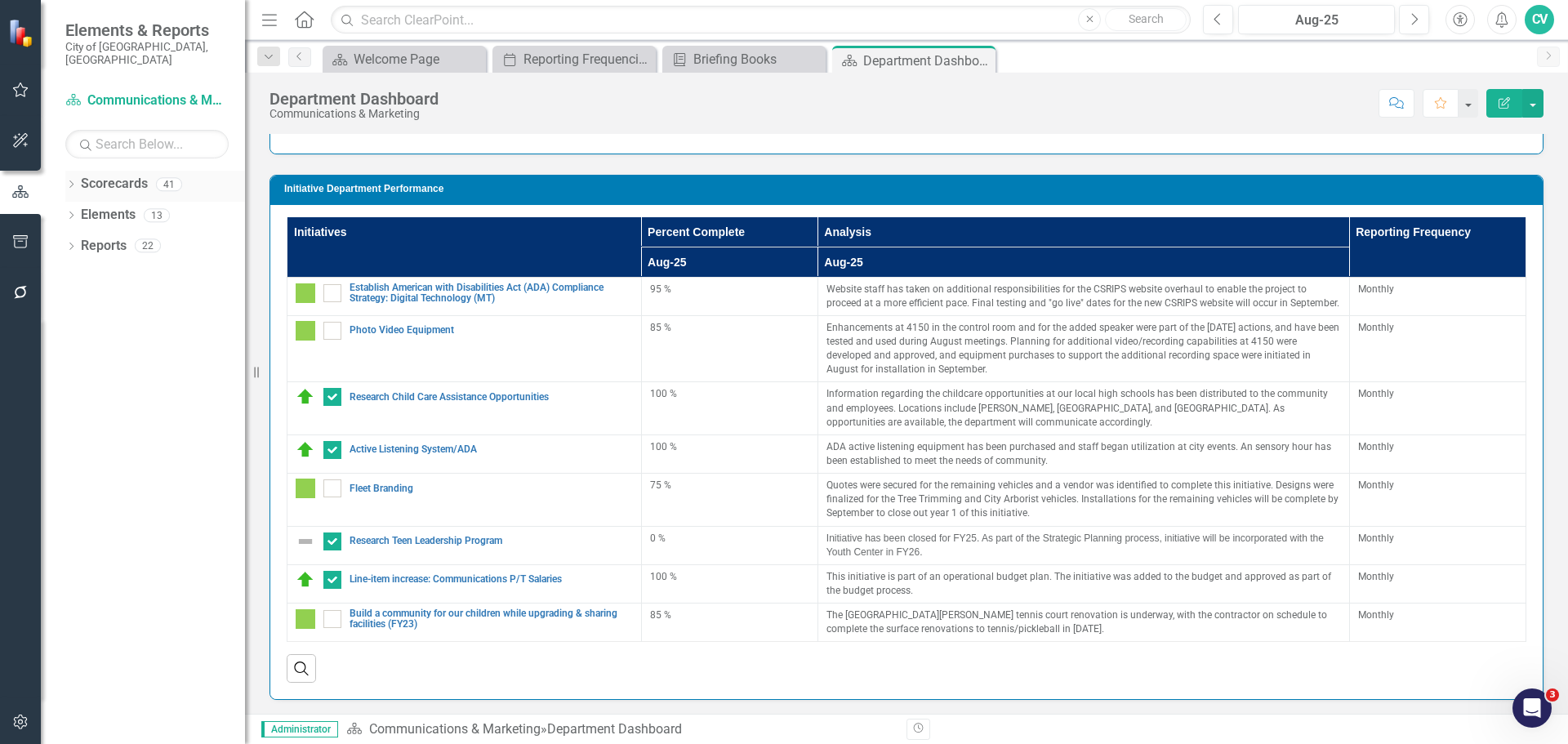
click at [73, 170] on div "Dropdown Scorecards 41" at bounding box center [156, 186] width 180 height 31
click at [77, 211] on div "Dropdown" at bounding box center [71, 218] width 11 height 14
click at [69, 367] on icon "Dropdown" at bounding box center [71, 371] width 11 height 9
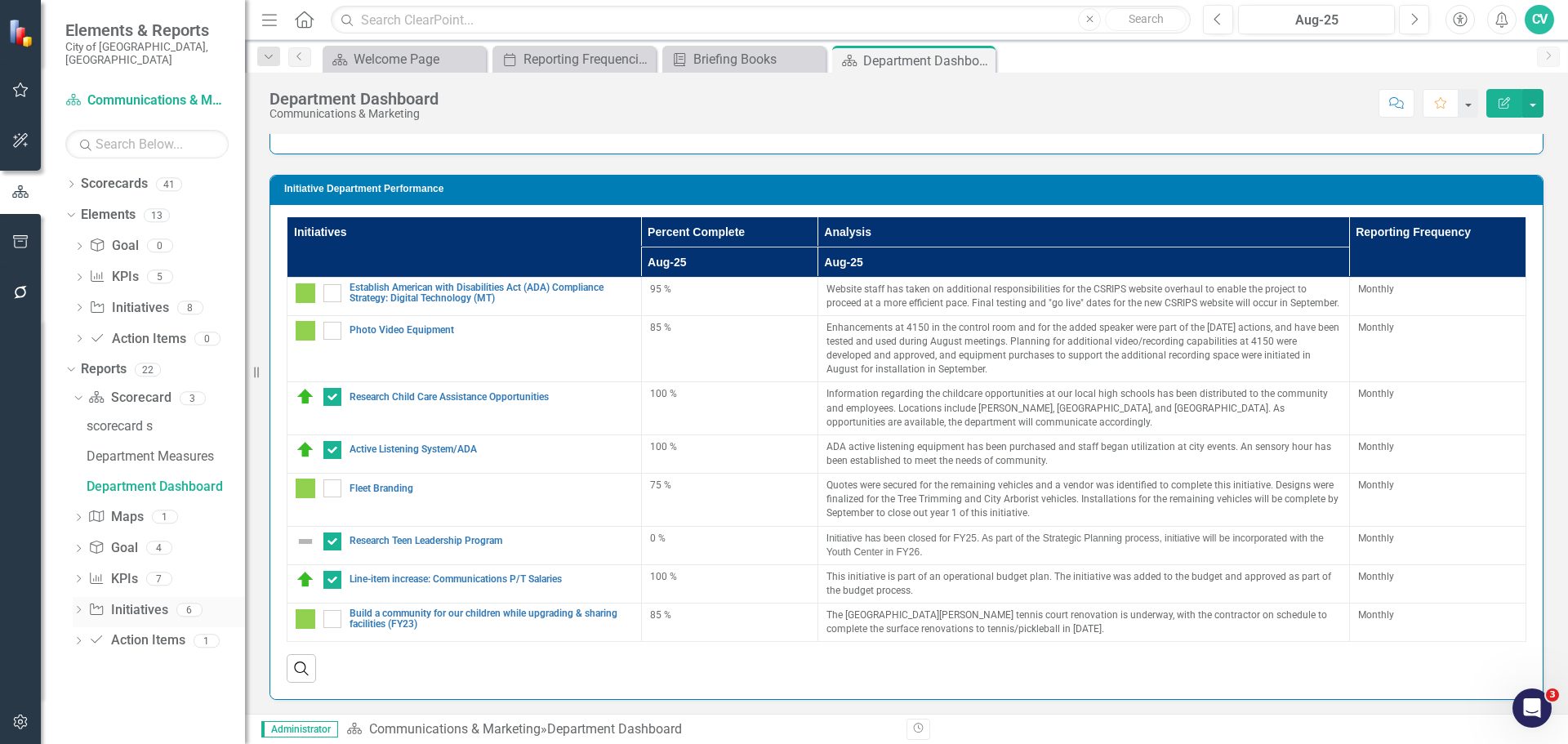
click at [80, 606] on icon "Dropdown" at bounding box center [78, 611] width 11 height 9
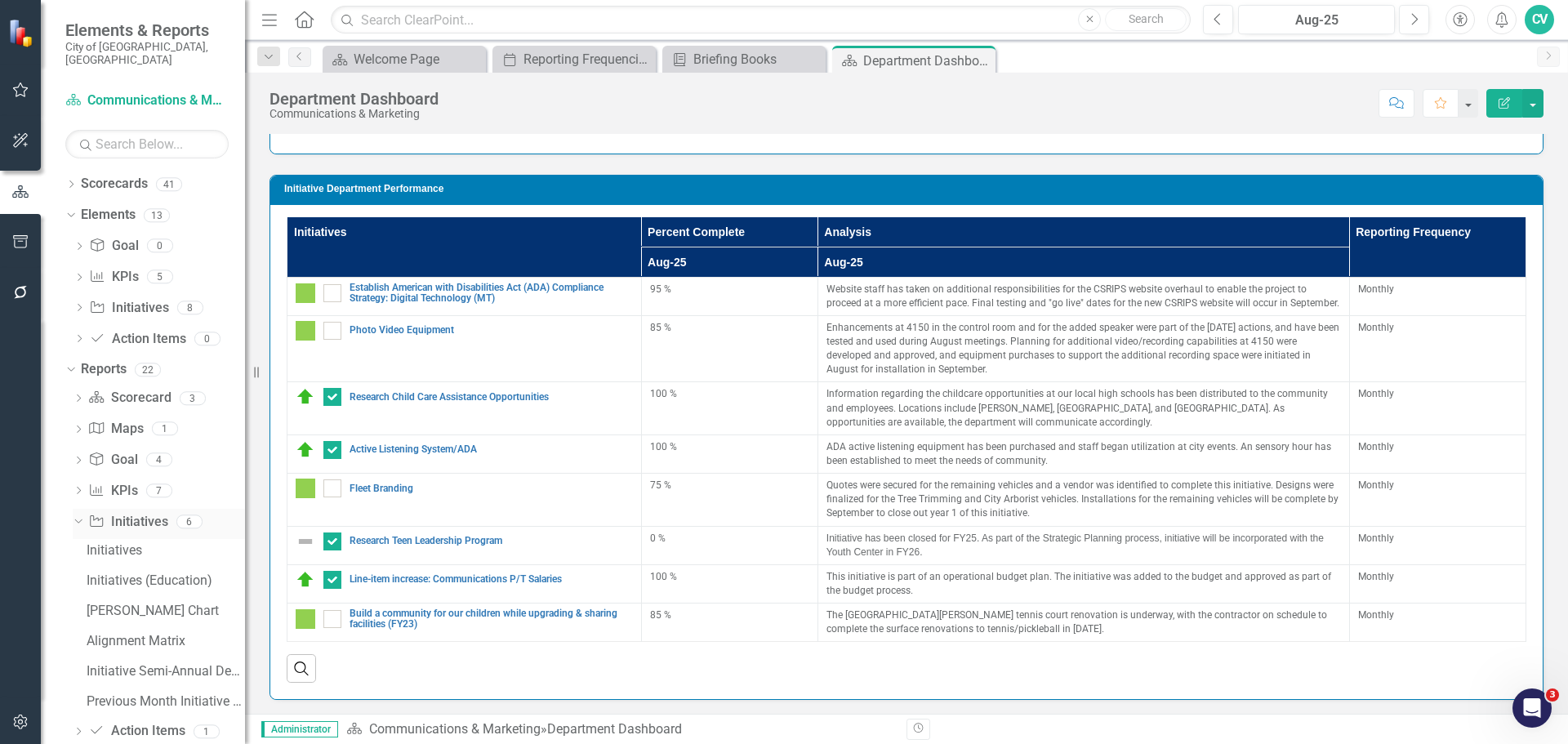
scroll to position [16, 0]
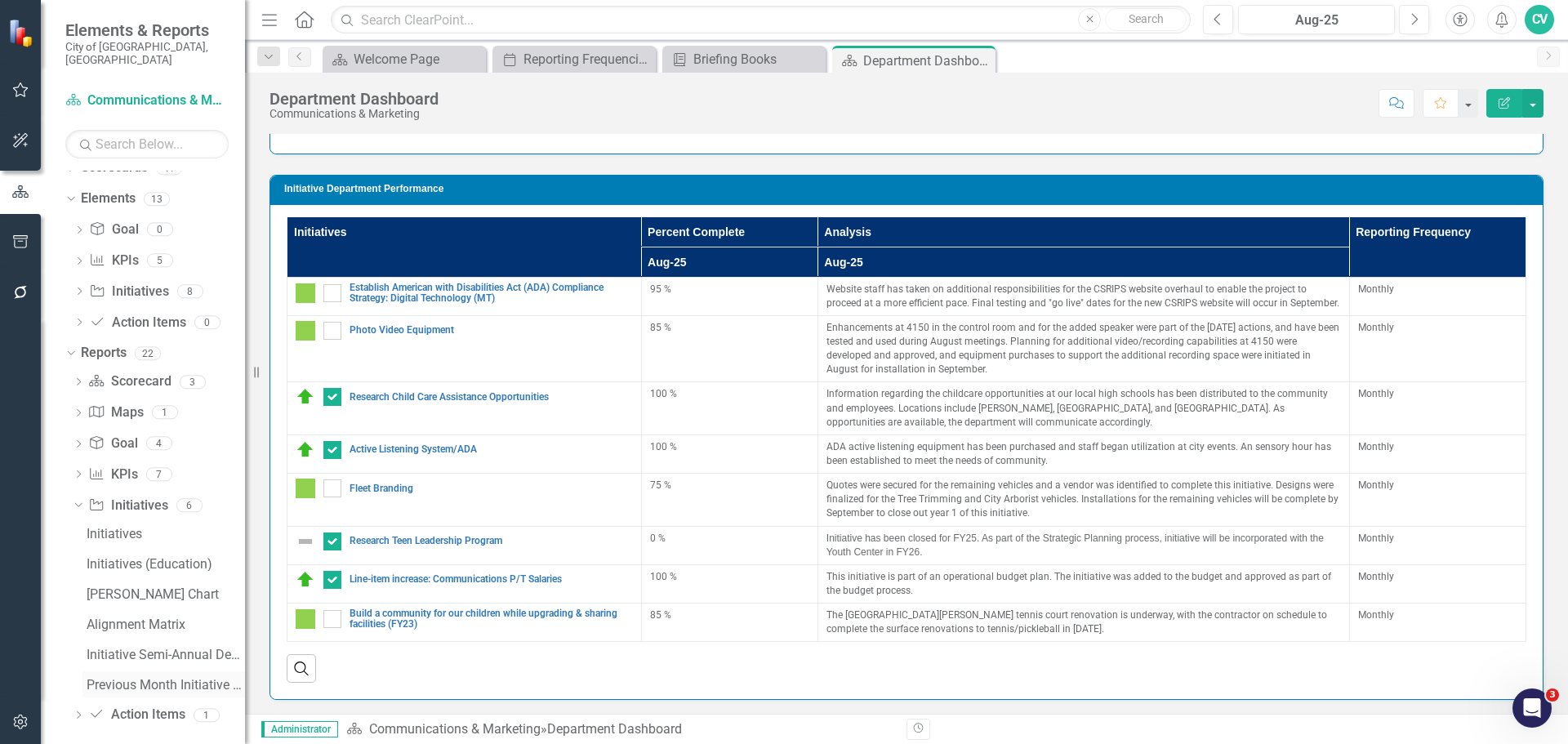
click at [167, 678] on div "Previous Month Initiative Semi-Annual Department Report" at bounding box center [165, 685] width 158 height 15
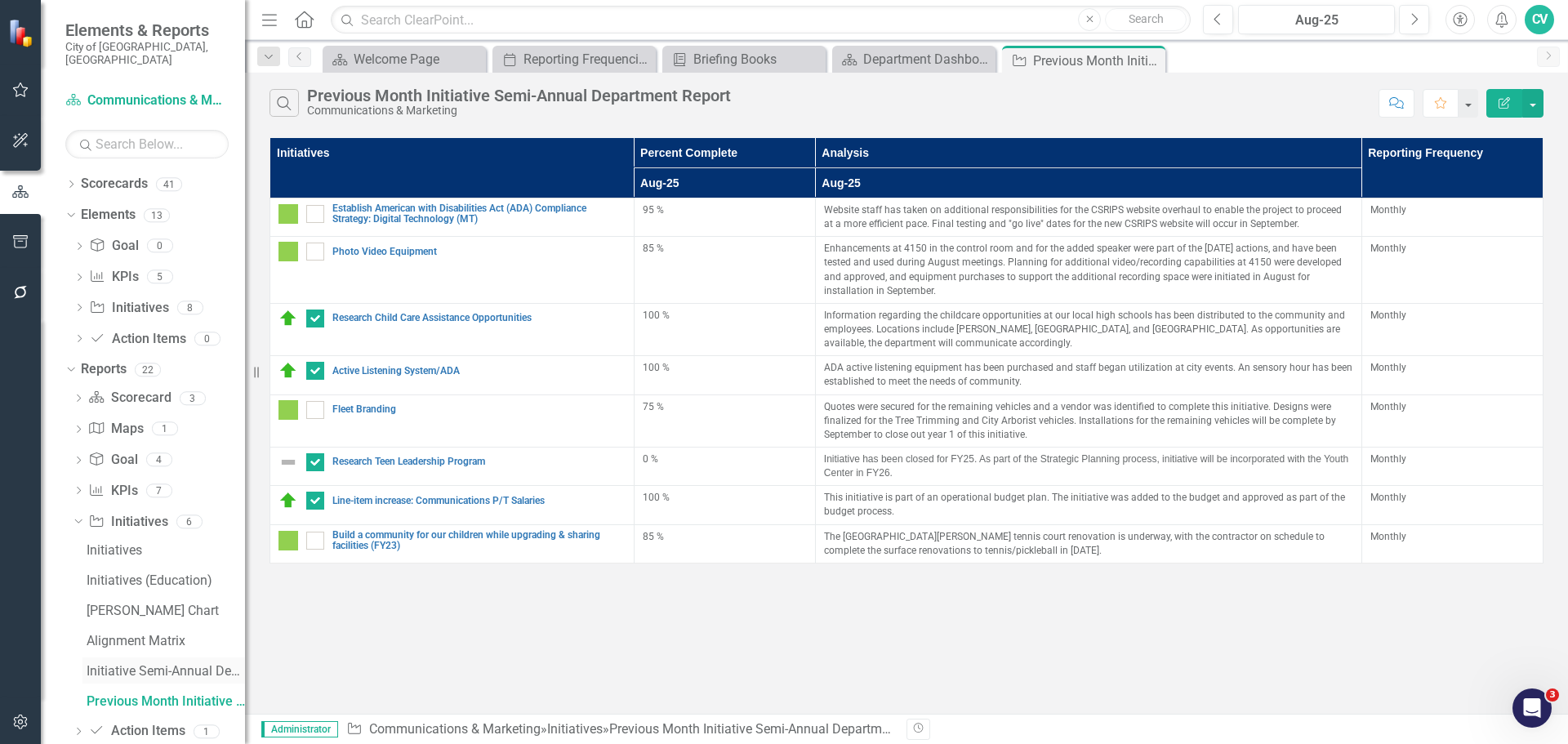
click at [164, 665] on link "Initiative Semi-Annual Department Report" at bounding box center [163, 670] width 163 height 26
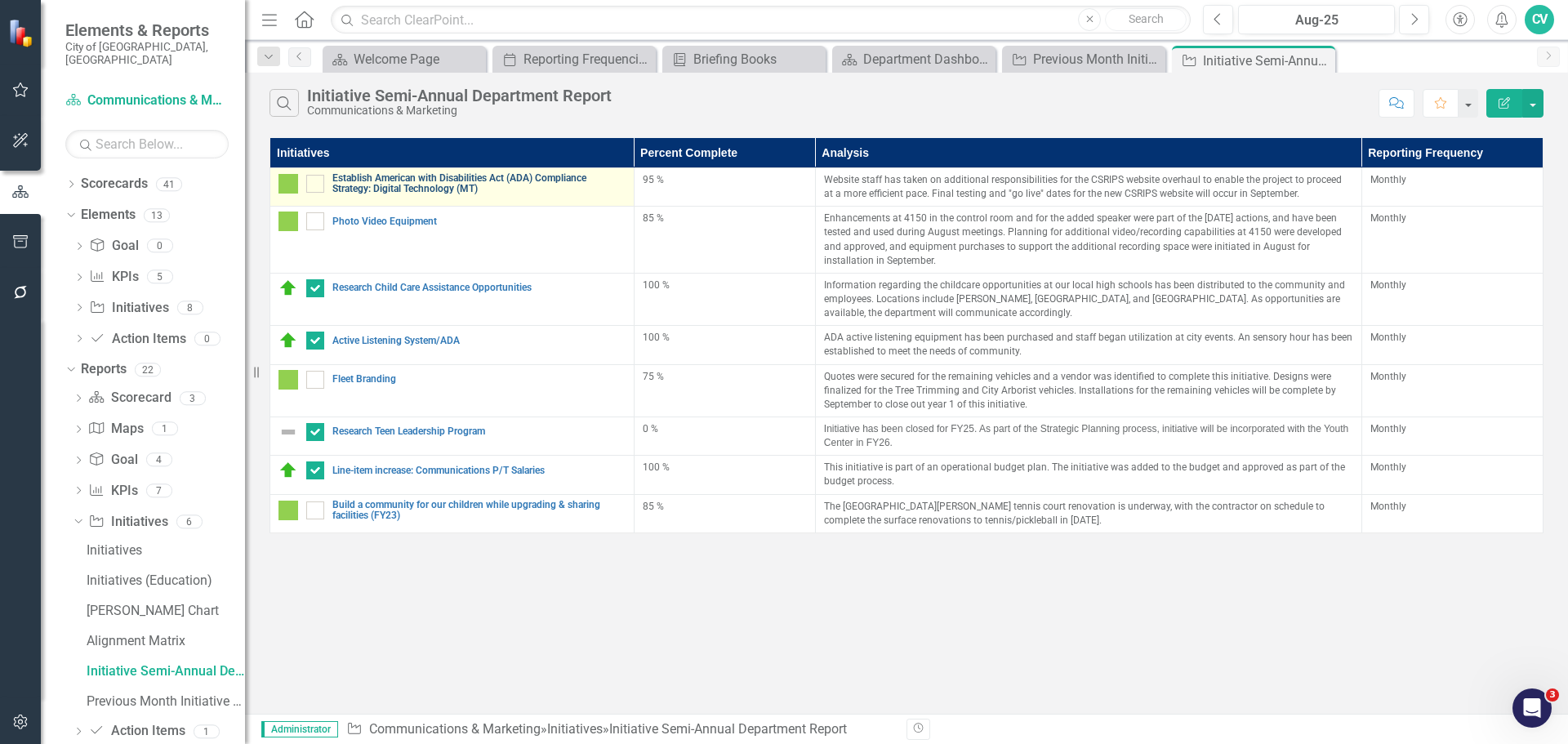
click at [533, 174] on link "Establish American with Disabilities Act (ADA) Compliance Strategy: Digital Tec…" at bounding box center [478, 183] width 293 height 22
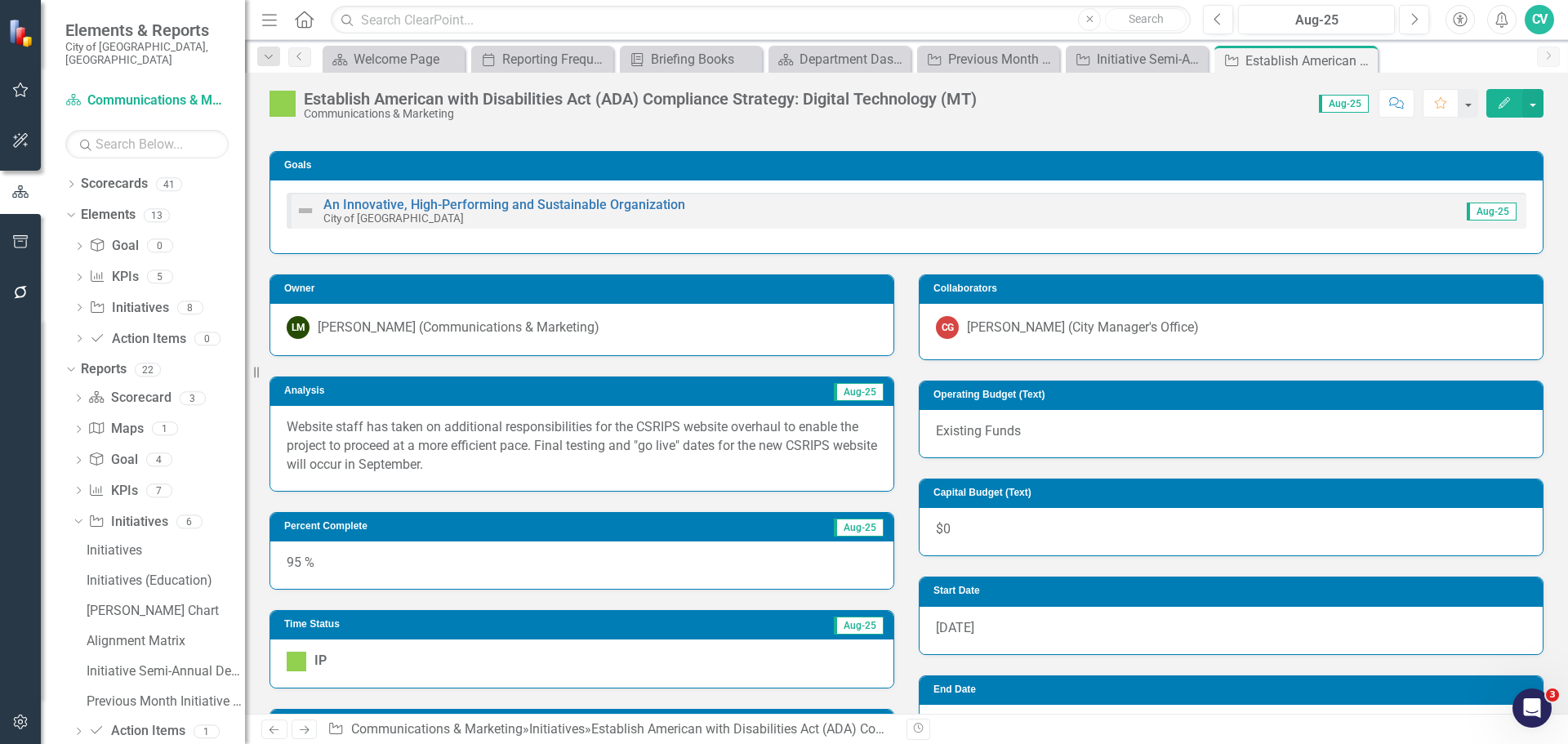
scroll to position [89, 0]
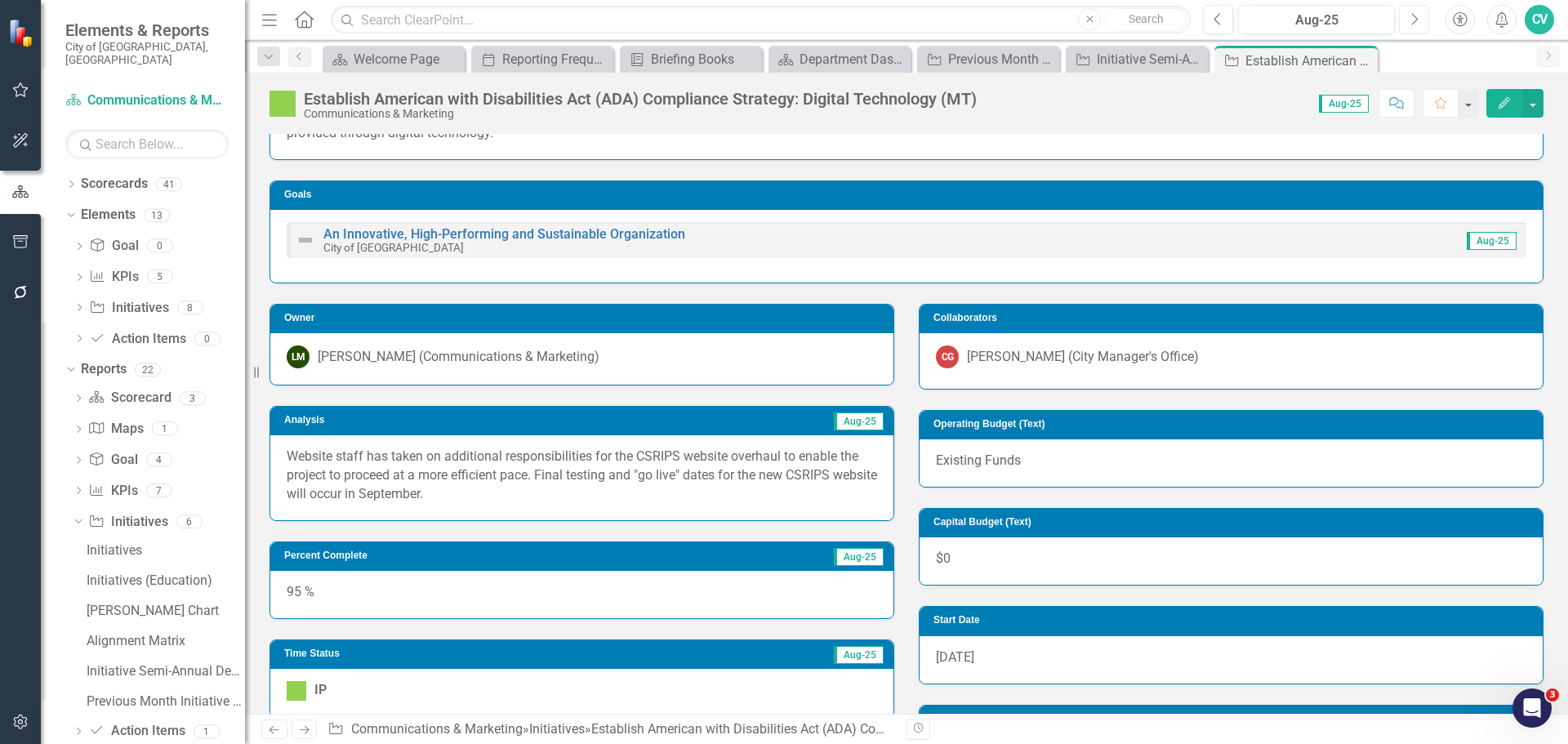
click at [1407, 22] on button "Next" at bounding box center [1413, 20] width 30 height 29
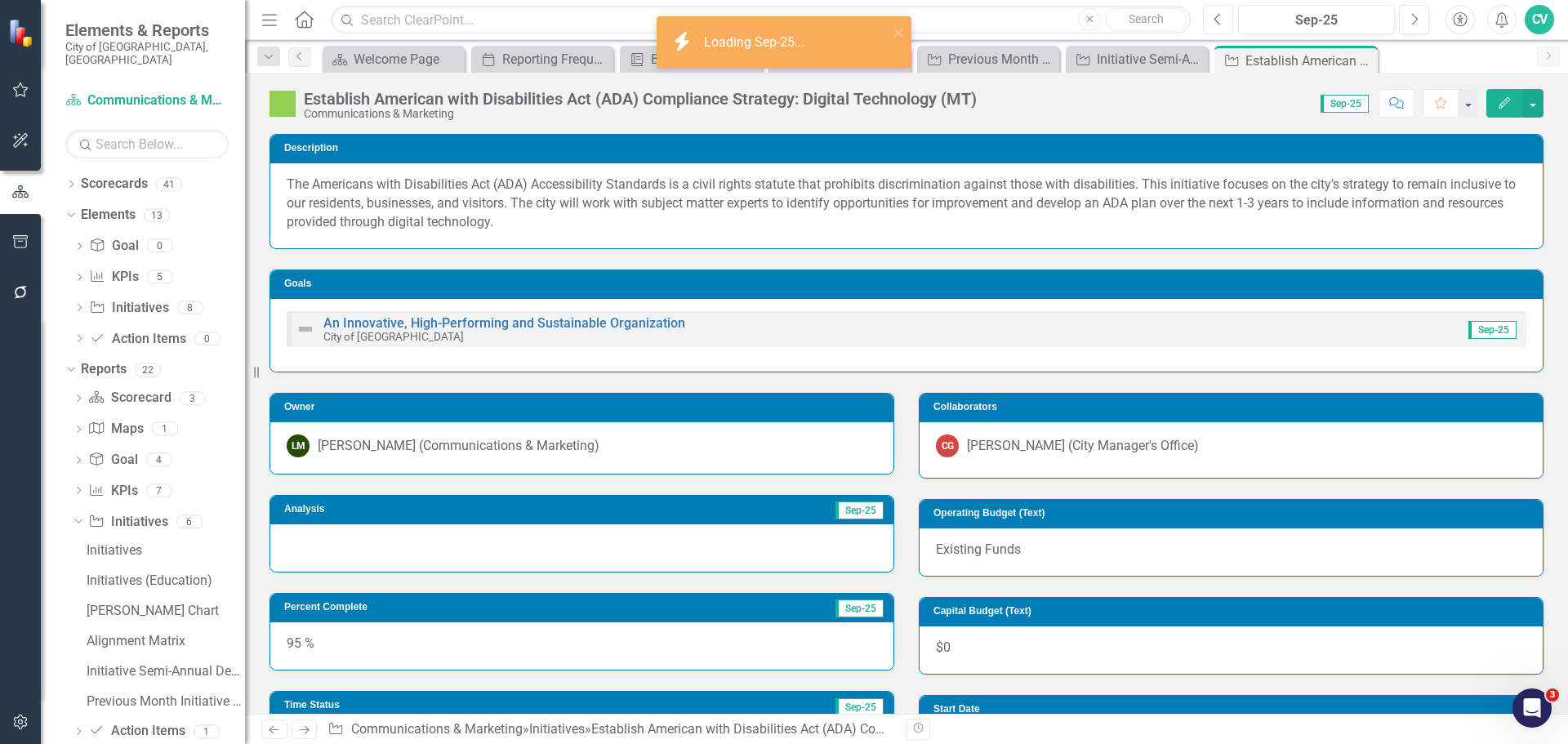
click at [1221, 29] on button "Previous" at bounding box center [1218, 20] width 30 height 29
